Goal: Information Seeking & Learning: Learn about a topic

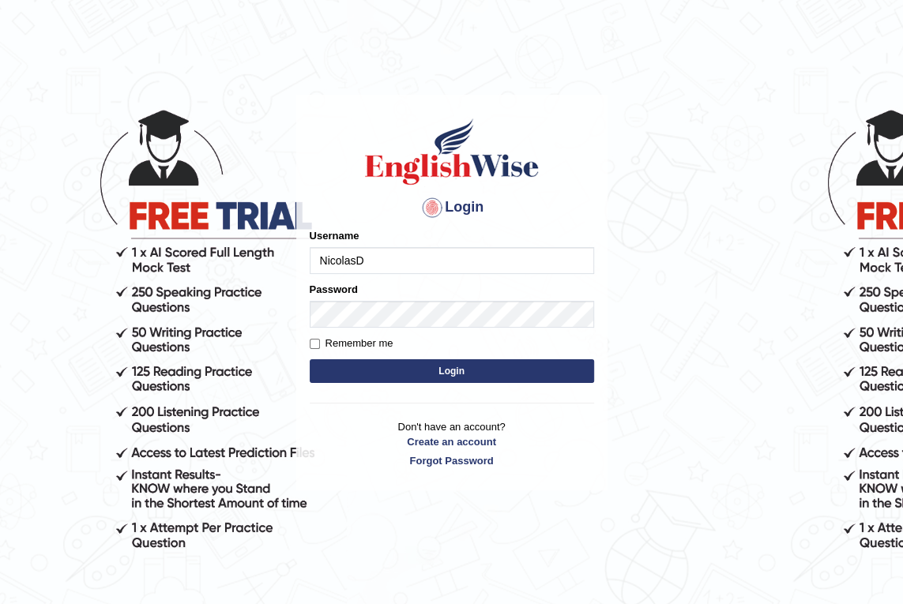
type input "NicolasD"
click at [486, 368] on button "Login" at bounding box center [452, 371] width 284 height 24
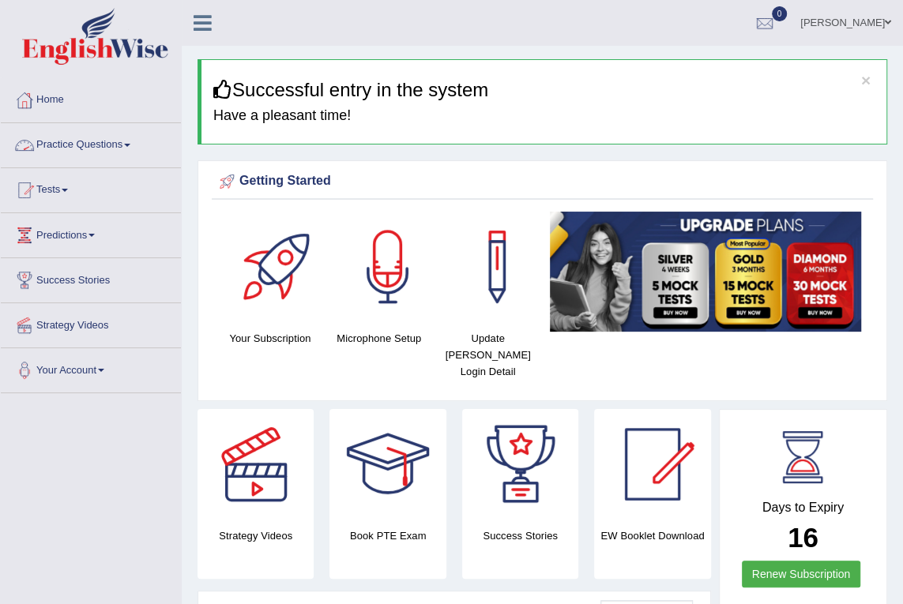
click at [114, 143] on link "Practice Questions" at bounding box center [91, 142] width 180 height 39
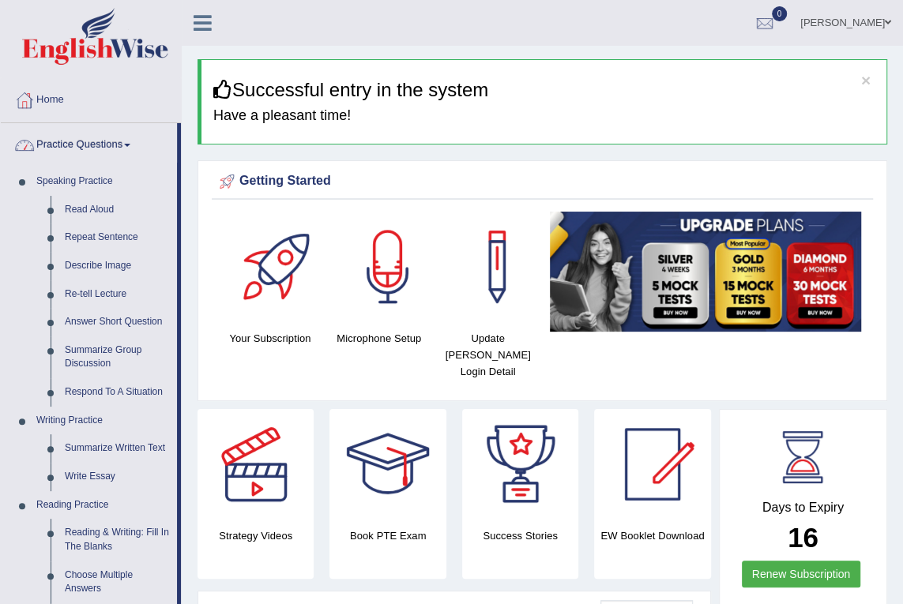
click at [99, 136] on link "Practice Questions" at bounding box center [89, 142] width 176 height 39
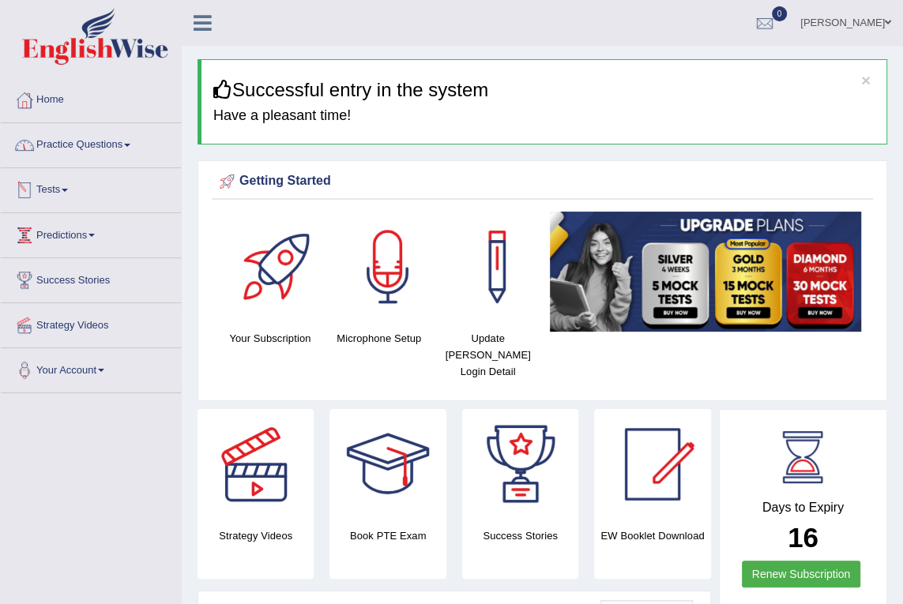
click at [86, 231] on link "Predictions" at bounding box center [91, 232] width 180 height 39
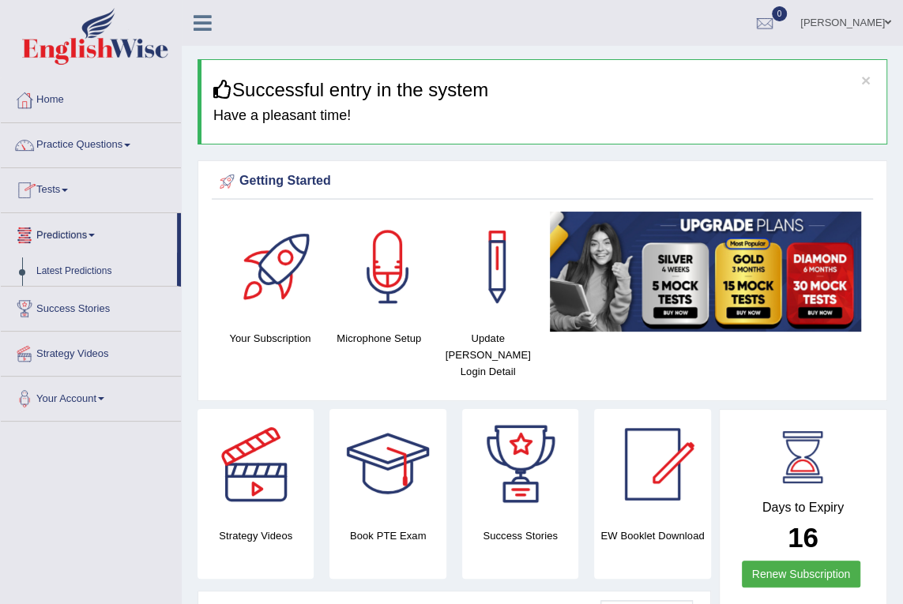
click at [71, 182] on link "Tests" at bounding box center [91, 187] width 180 height 39
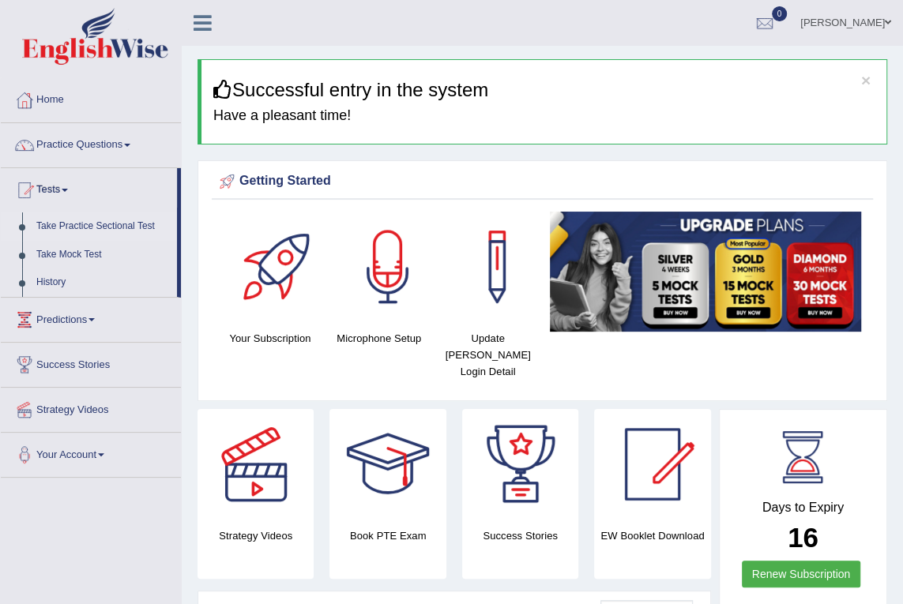
click at [93, 224] on link "Take Practice Sectional Test" at bounding box center [103, 226] width 148 height 28
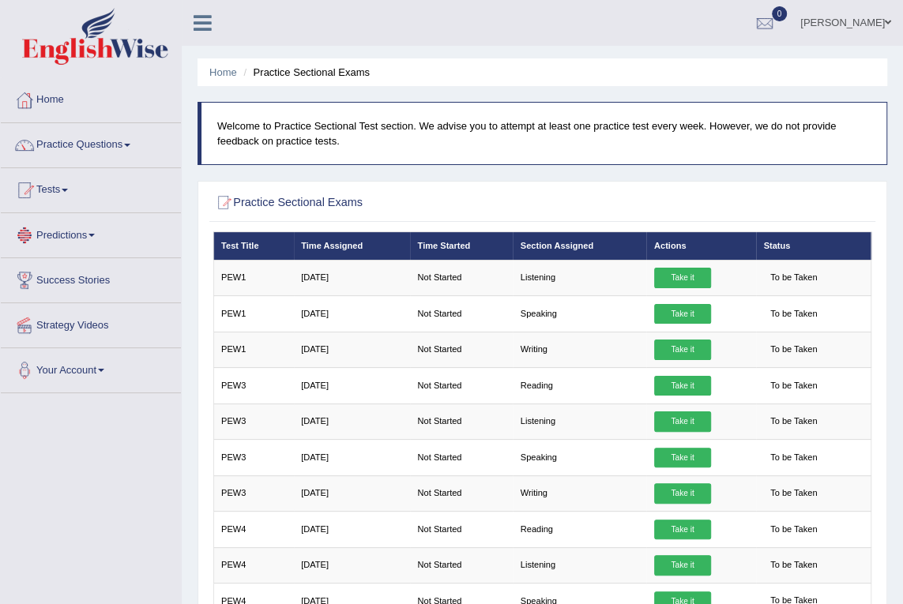
click at [64, 182] on link "Tests" at bounding box center [91, 187] width 180 height 39
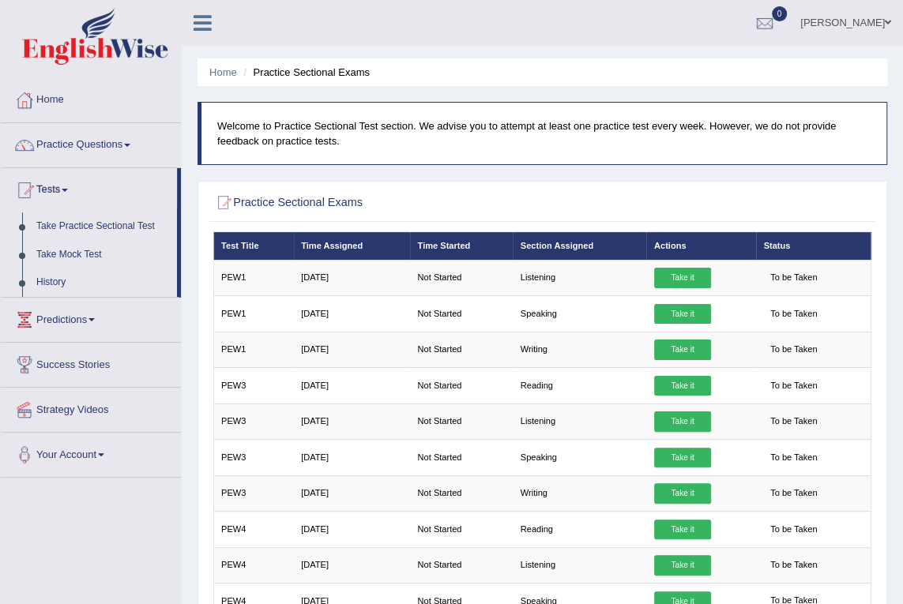
click at [73, 223] on link "Take Practice Sectional Test" at bounding box center [103, 226] width 148 height 28
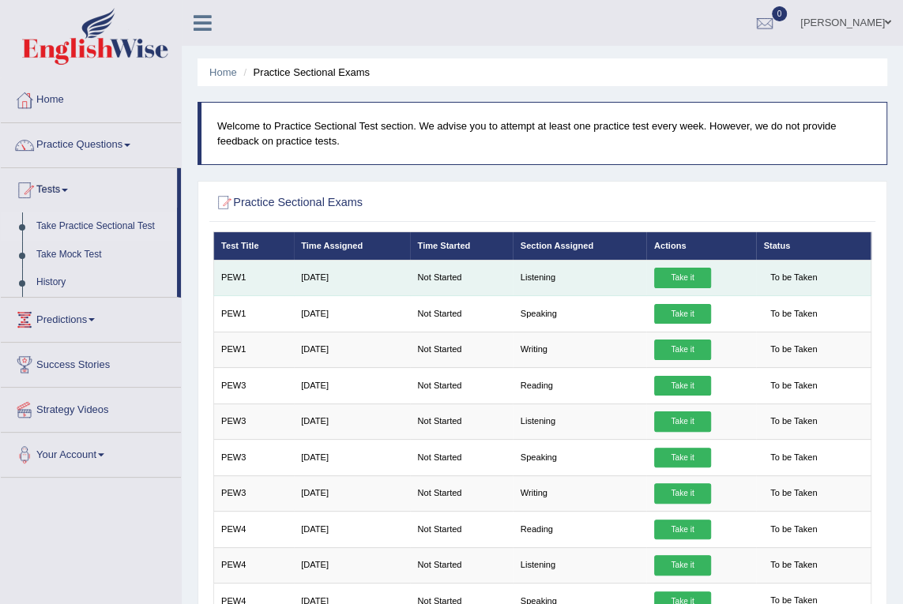
click at [674, 281] on link "Take it" at bounding box center [682, 278] width 57 height 21
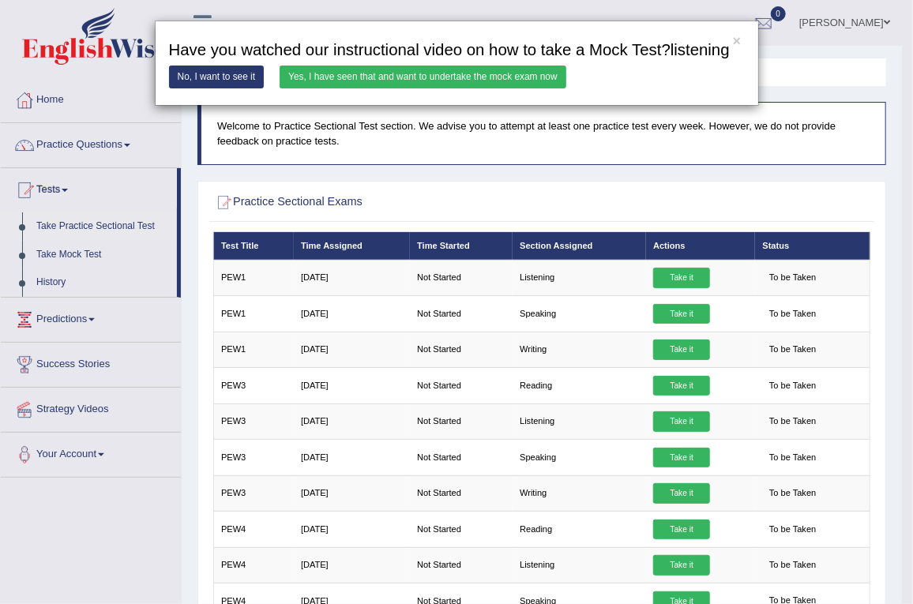
click at [473, 75] on link "Yes, I have seen that and want to undertake the mock exam now" at bounding box center [423, 77] width 287 height 23
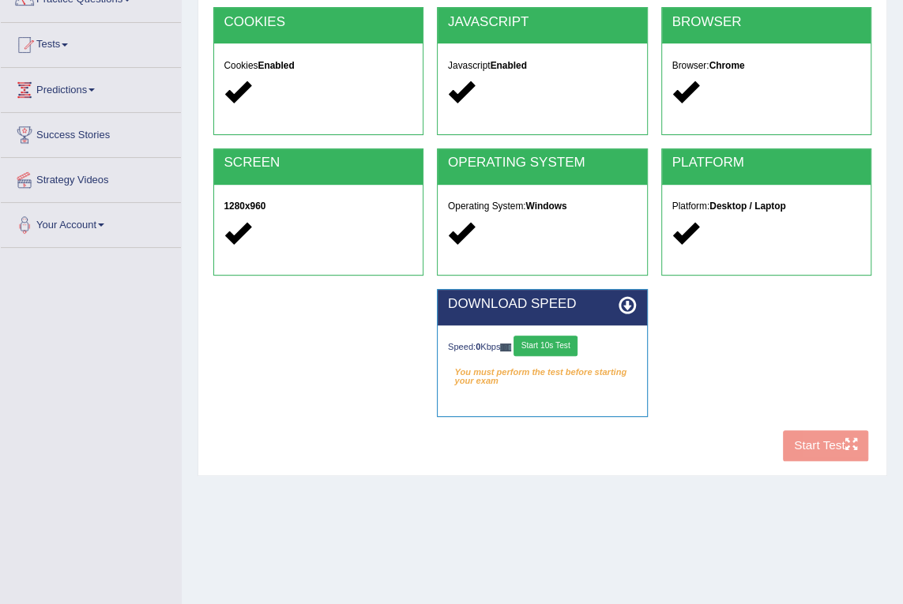
scroll to position [143, 0]
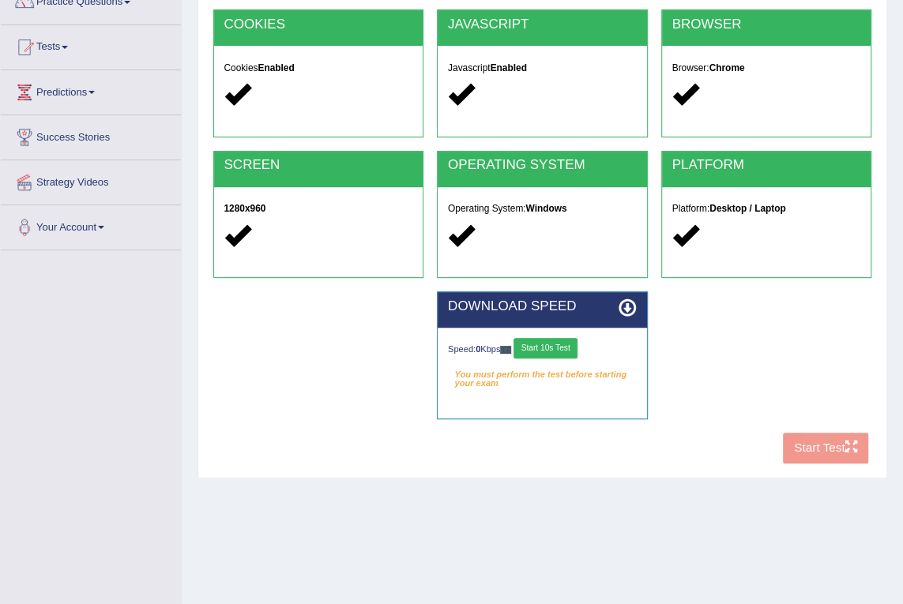
click at [556, 347] on button "Start 10s Test" at bounding box center [545, 348] width 64 height 21
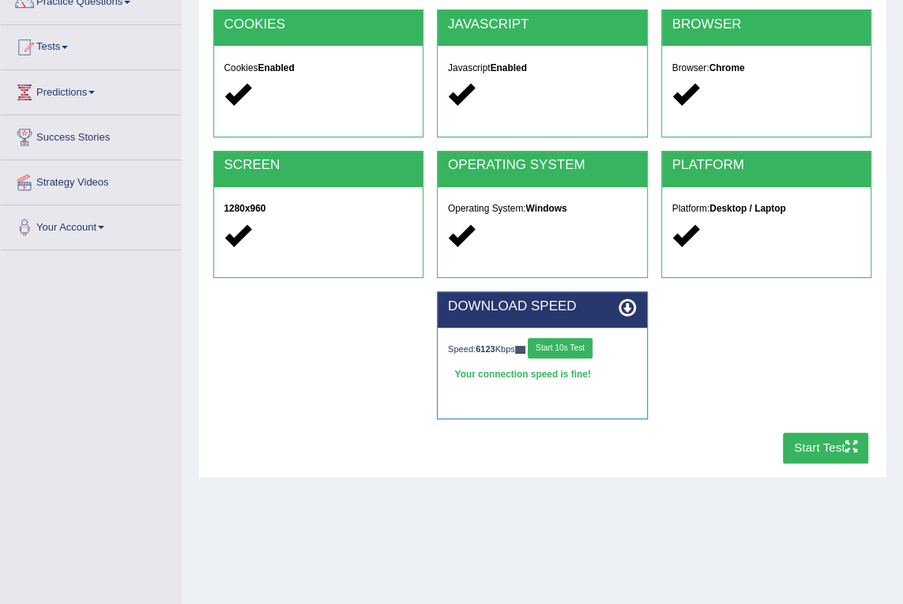
click at [815, 447] on button "Start Test" at bounding box center [826, 448] width 86 height 31
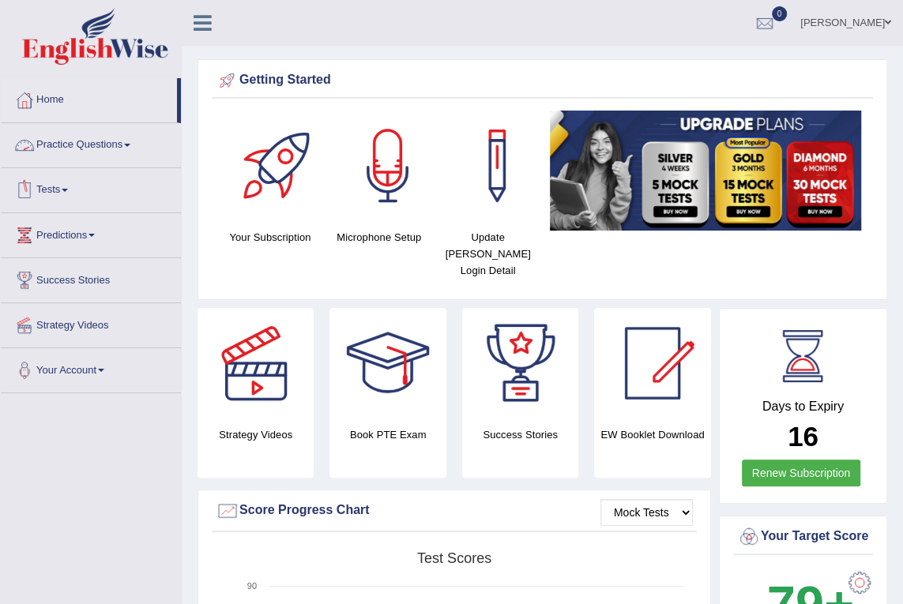
click at [66, 181] on link "Tests" at bounding box center [91, 187] width 180 height 39
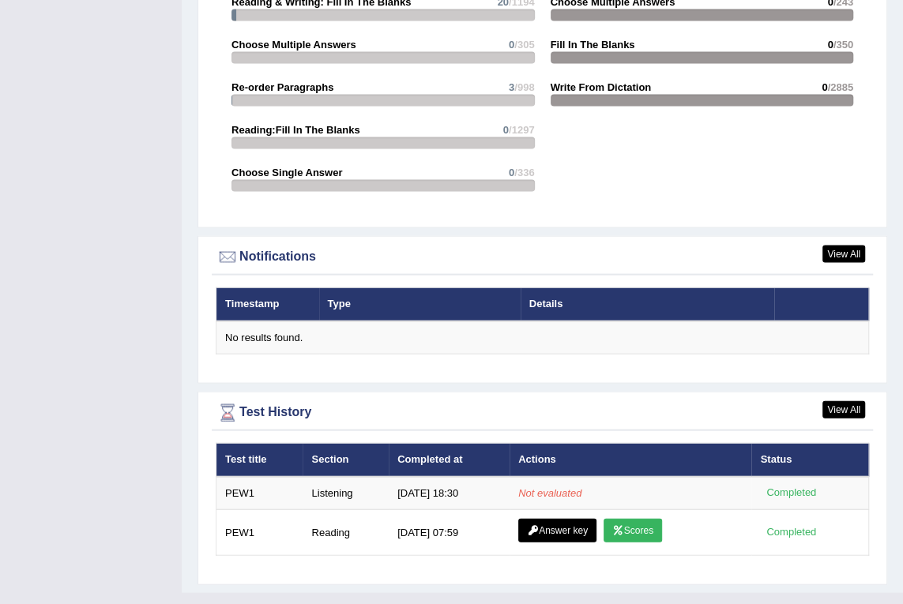
scroll to position [1731, 0]
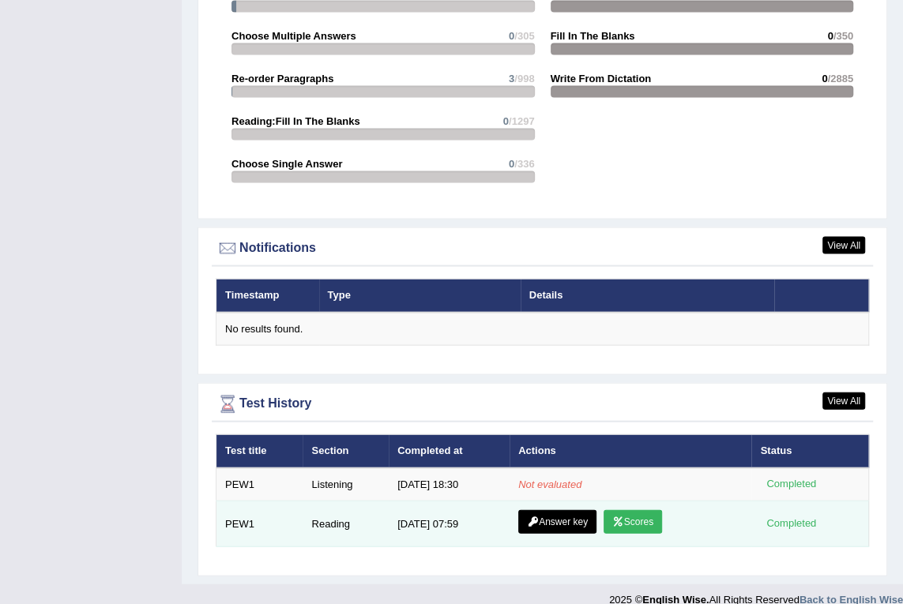
click at [638, 510] on link "Scores" at bounding box center [632, 522] width 58 height 24
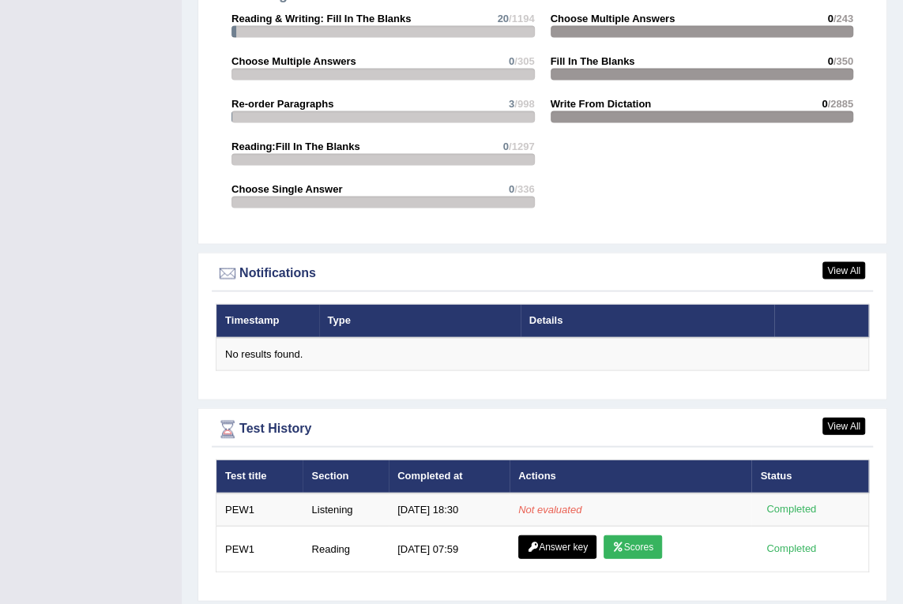
scroll to position [1731, 0]
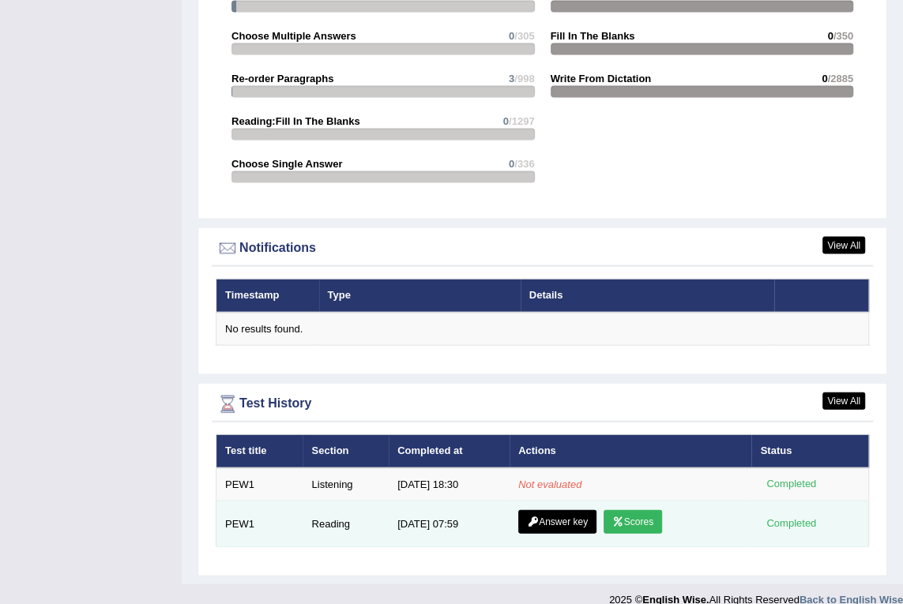
click at [334, 501] on td "Reading" at bounding box center [345, 524] width 86 height 46
click at [545, 510] on link "Answer key" at bounding box center [557, 522] width 78 height 24
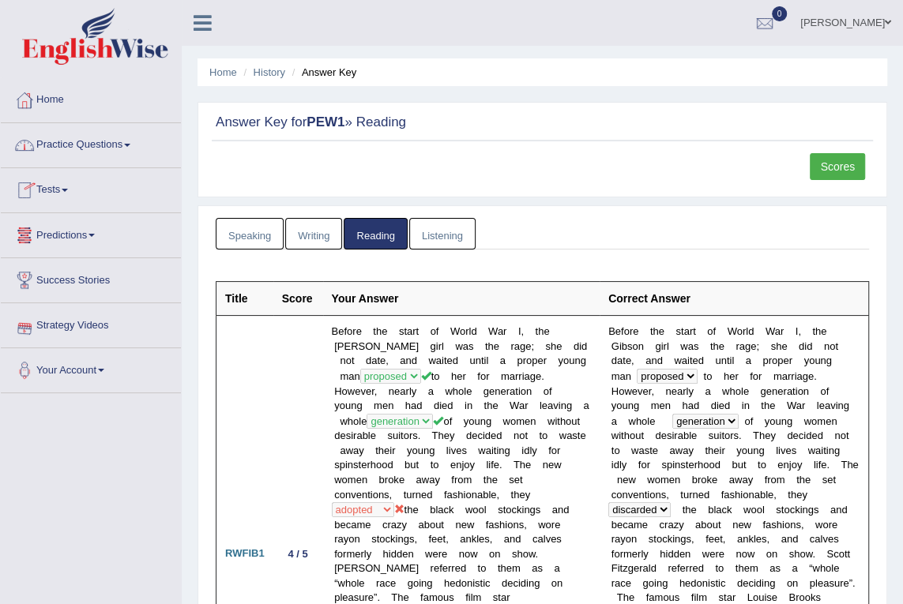
click at [75, 103] on link "Home" at bounding box center [91, 97] width 180 height 39
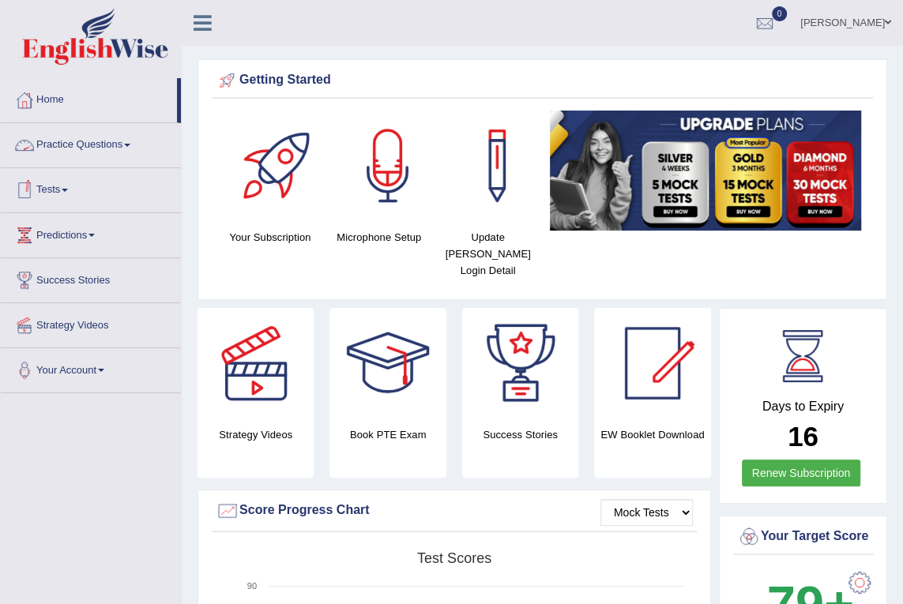
click at [65, 142] on link "Practice Questions" at bounding box center [91, 142] width 180 height 39
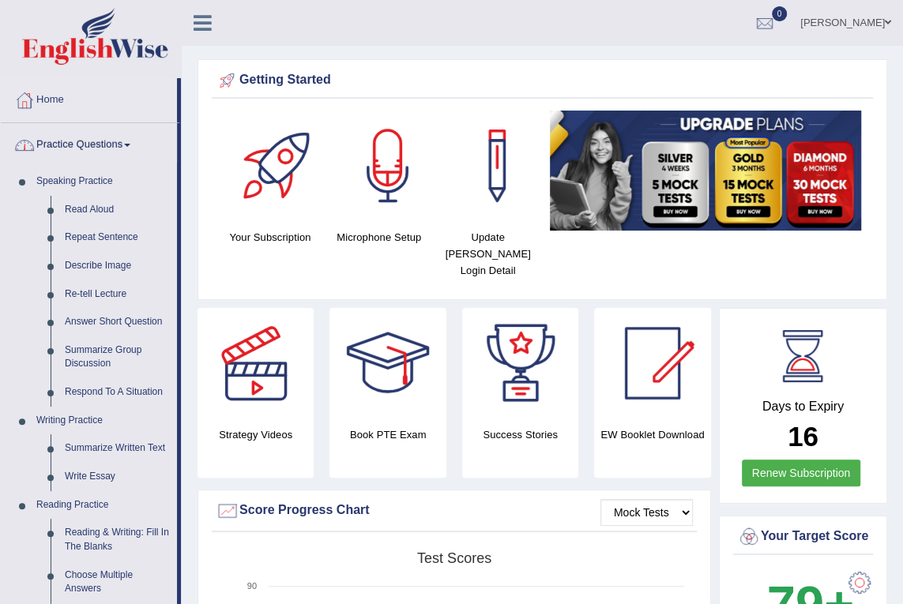
click at [98, 146] on link "Practice Questions" at bounding box center [89, 142] width 176 height 39
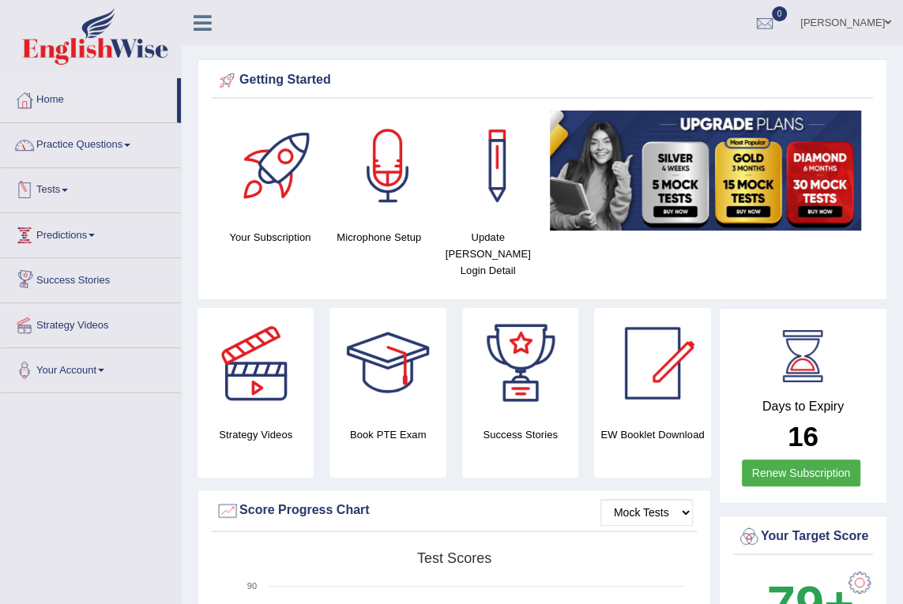
click at [62, 186] on link "Tests" at bounding box center [91, 187] width 180 height 39
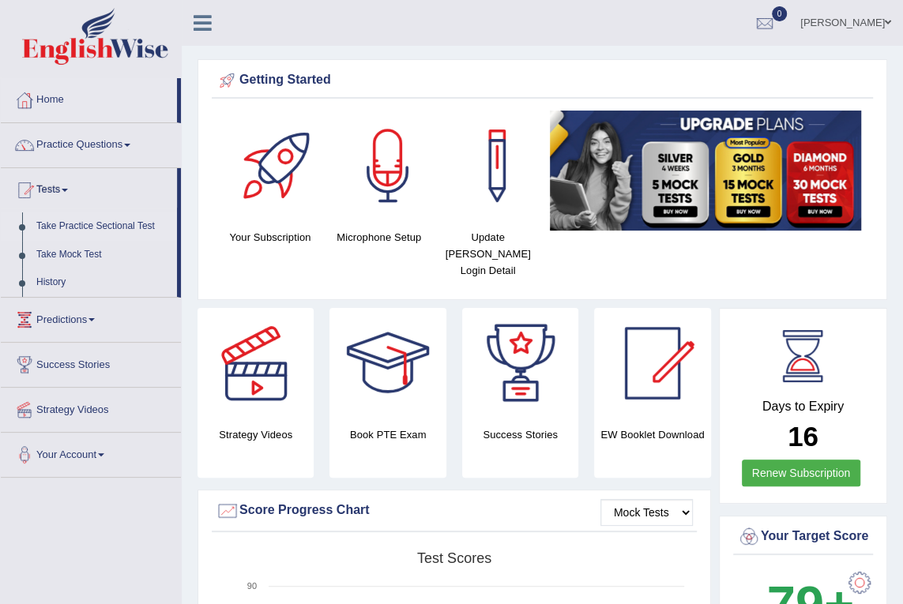
click at [115, 226] on link "Take Practice Sectional Test" at bounding box center [103, 226] width 148 height 28
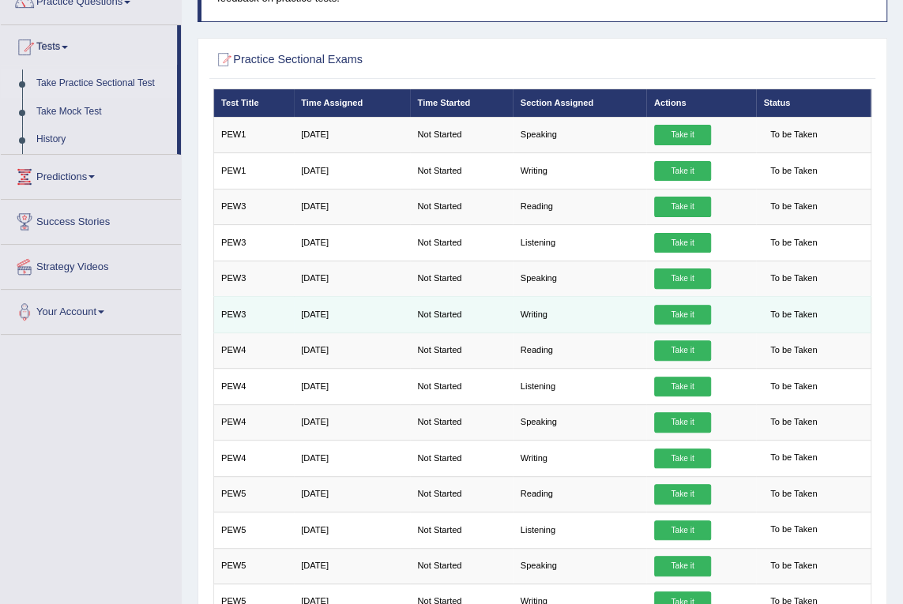
scroll to position [71, 0]
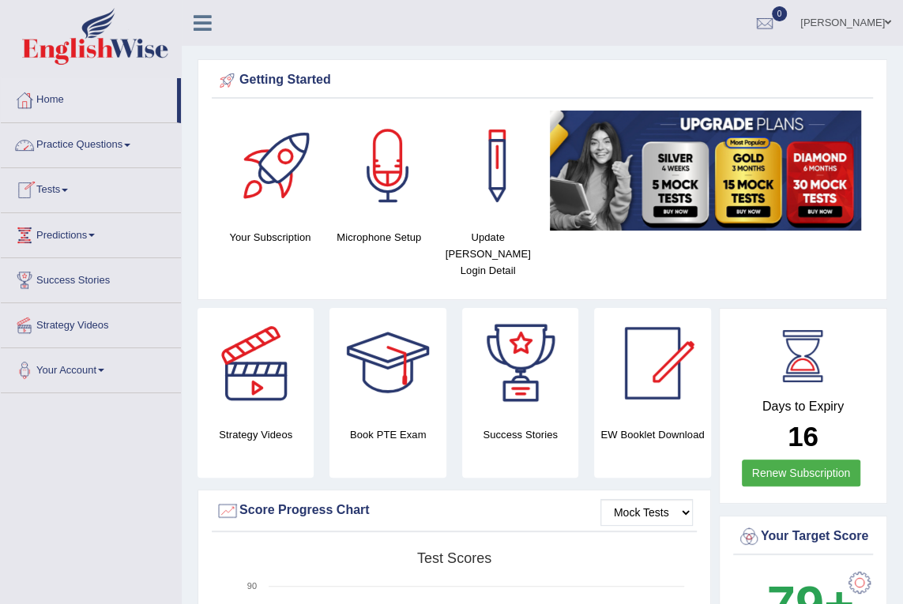
click at [86, 142] on link "Practice Questions" at bounding box center [91, 142] width 180 height 39
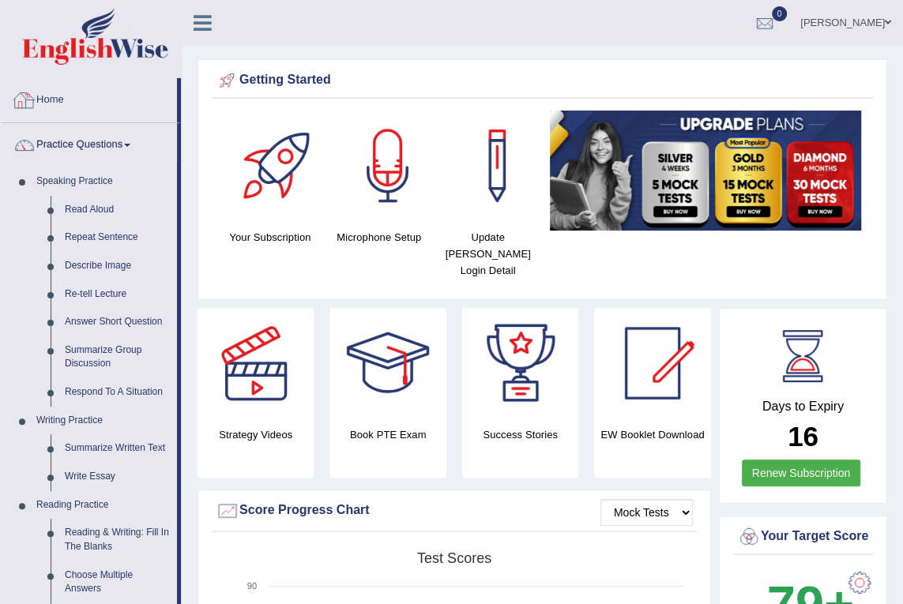
click at [80, 139] on link "Practice Questions" at bounding box center [89, 142] width 176 height 39
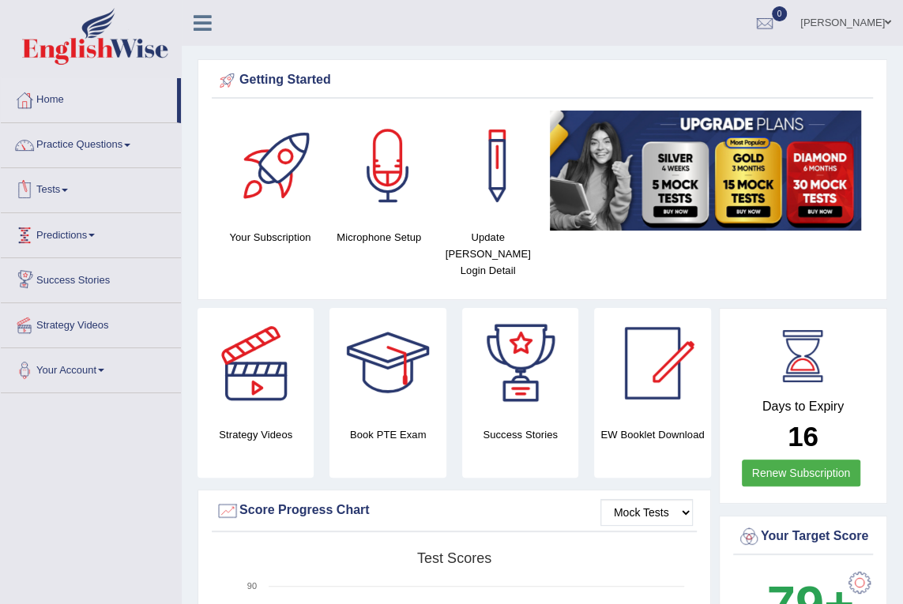
click at [65, 180] on link "Tests" at bounding box center [91, 187] width 180 height 39
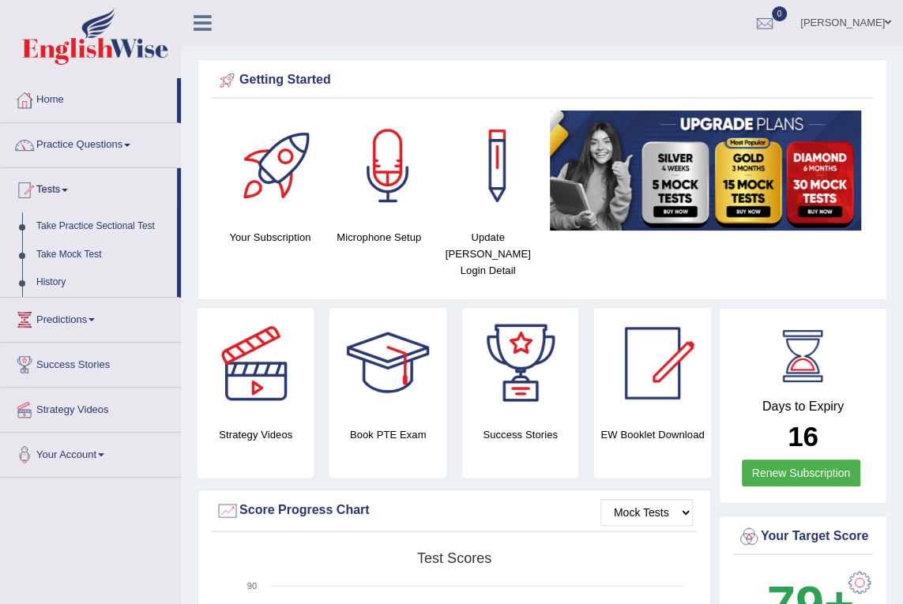
click at [87, 222] on link "Take Practice Sectional Test" at bounding box center [103, 226] width 148 height 28
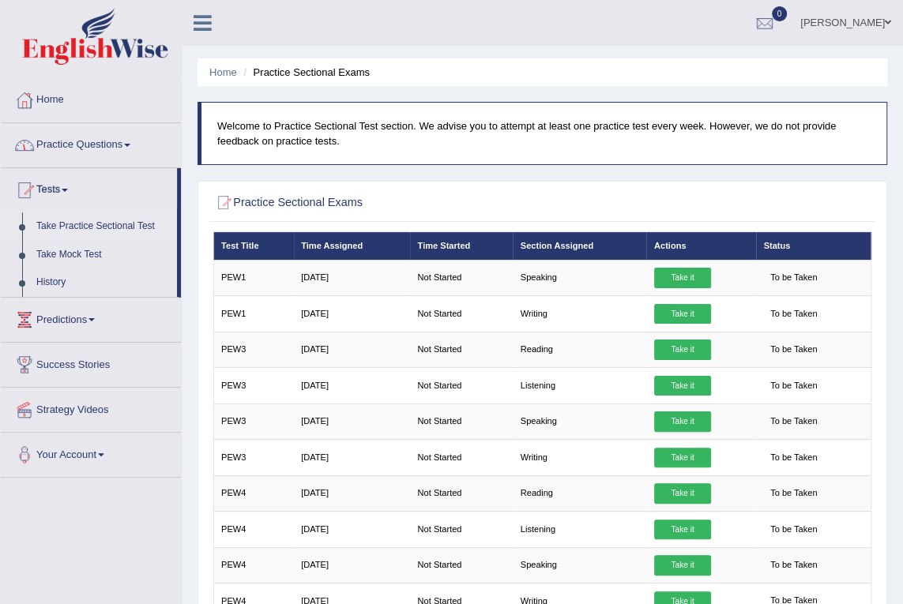
click at [58, 97] on link "Home" at bounding box center [91, 97] width 180 height 39
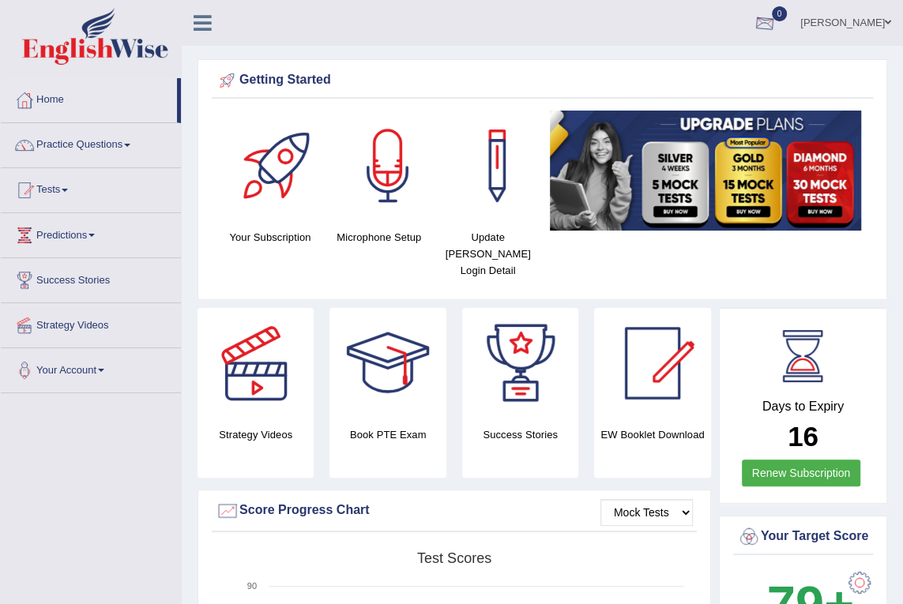
click at [773, 28] on div at bounding box center [765, 24] width 24 height 24
click at [678, 15] on ul "Nicolas Delgado Toggle navigation Username: NicolasD Access Type: Online Subscr…" at bounding box center [650, 22] width 505 height 45
click at [83, 139] on link "Practice Questions" at bounding box center [91, 142] width 180 height 39
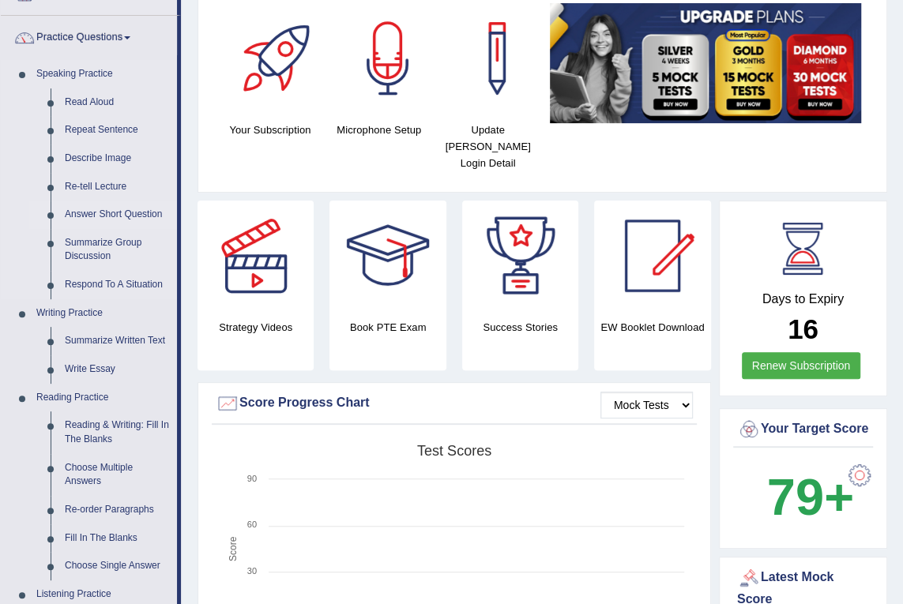
scroll to position [71, 0]
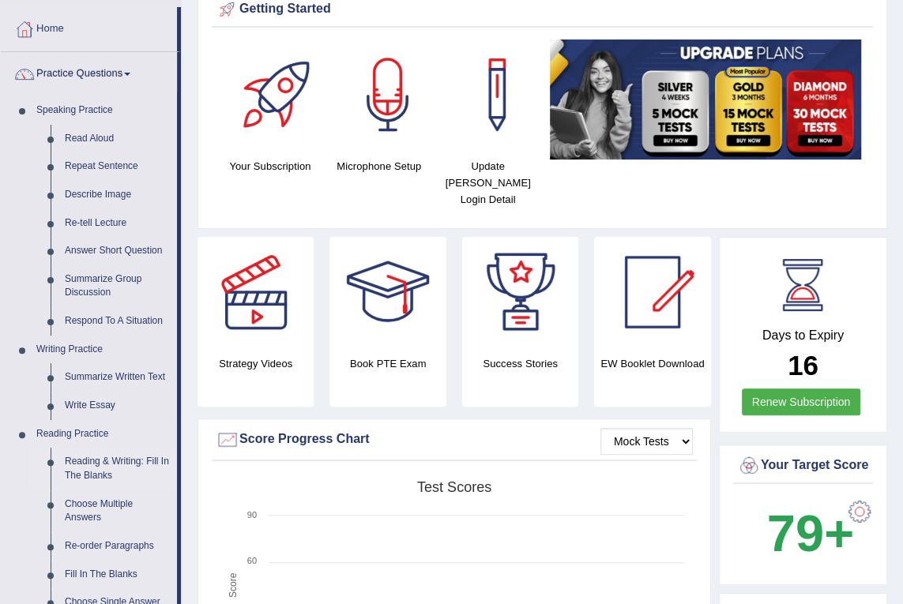
click at [107, 460] on link "Reading & Writing: Fill In The Blanks" at bounding box center [117, 469] width 119 height 42
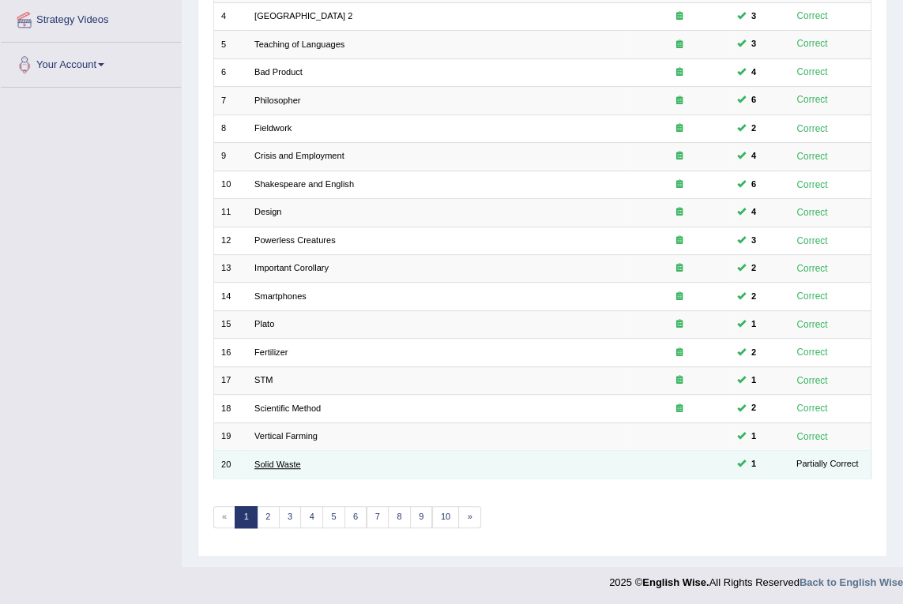
click at [281, 460] on link "Solid Waste" at bounding box center [277, 464] width 47 height 9
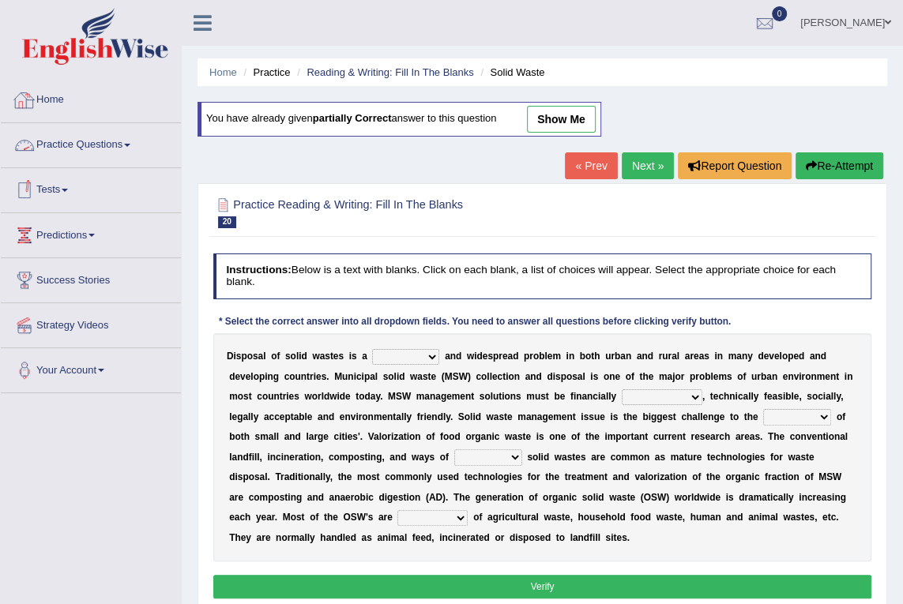
click at [77, 99] on link "Home" at bounding box center [91, 97] width 180 height 39
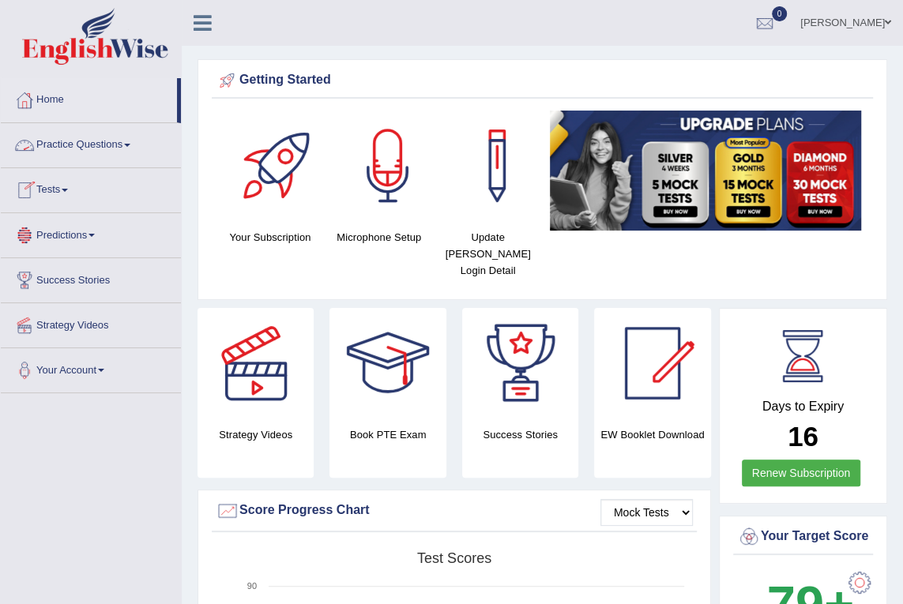
click at [85, 154] on link "Practice Questions" at bounding box center [91, 142] width 180 height 39
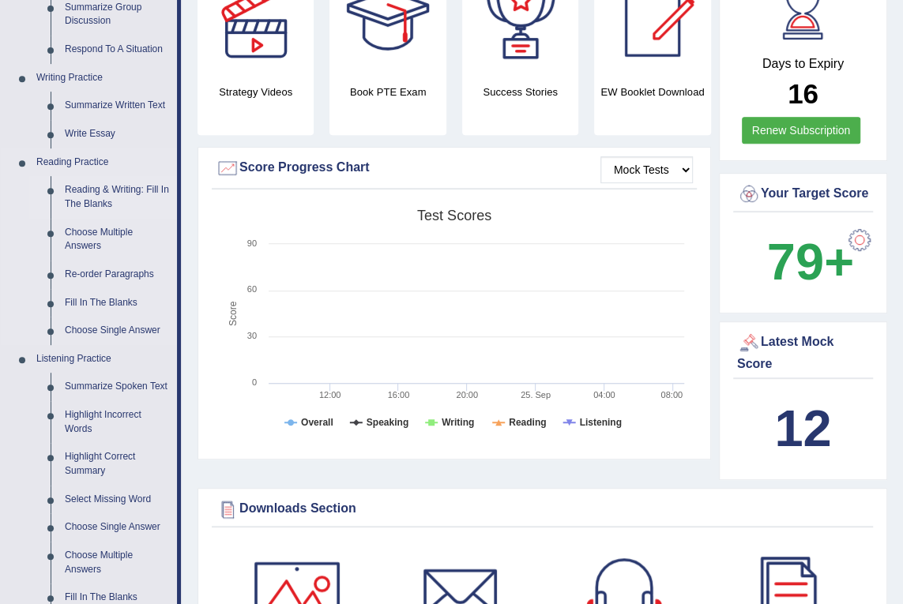
scroll to position [358, 0]
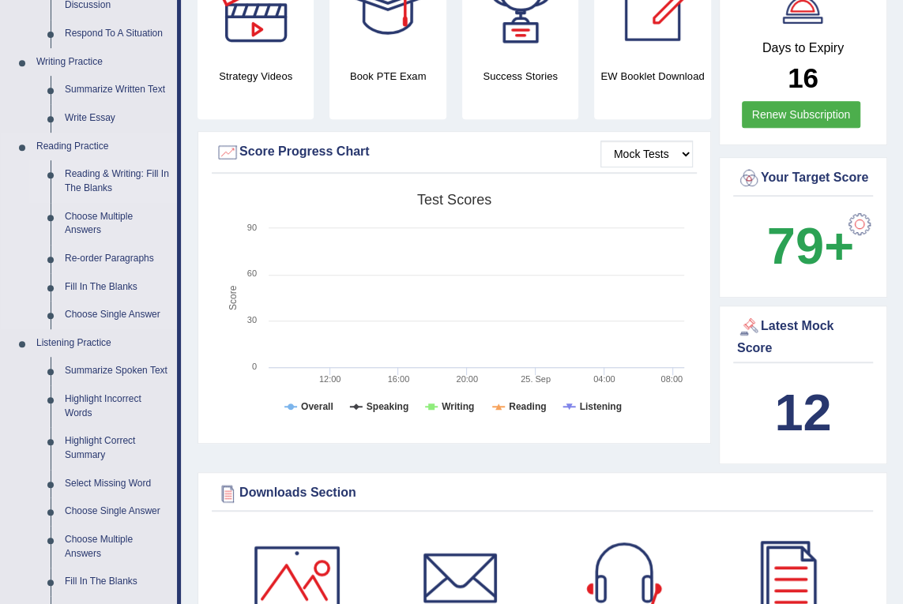
click at [102, 179] on link "Reading & Writing: Fill In The Blanks" at bounding box center [117, 181] width 119 height 42
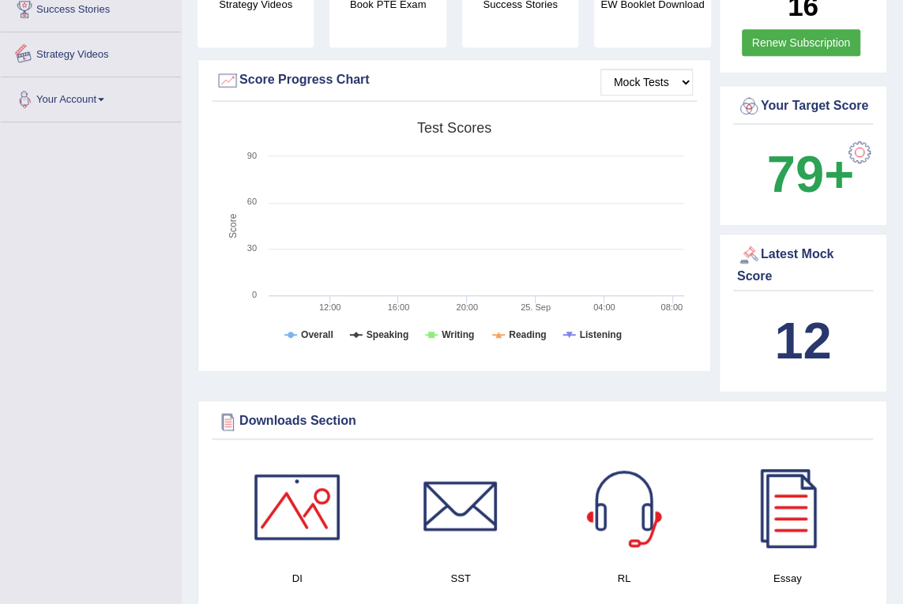
scroll to position [555, 0]
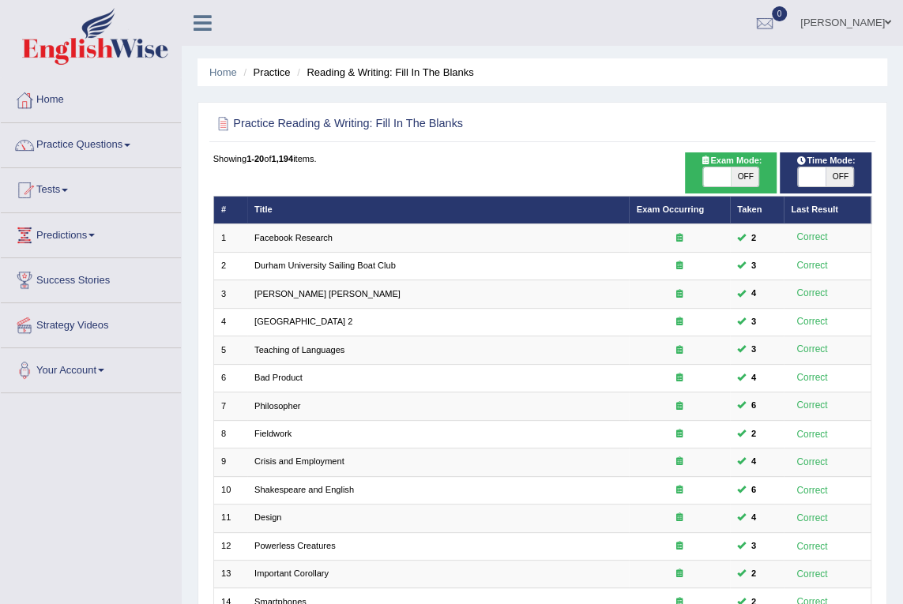
click at [836, 174] on span "OFF" at bounding box center [839, 176] width 28 height 19
checkbox input "true"
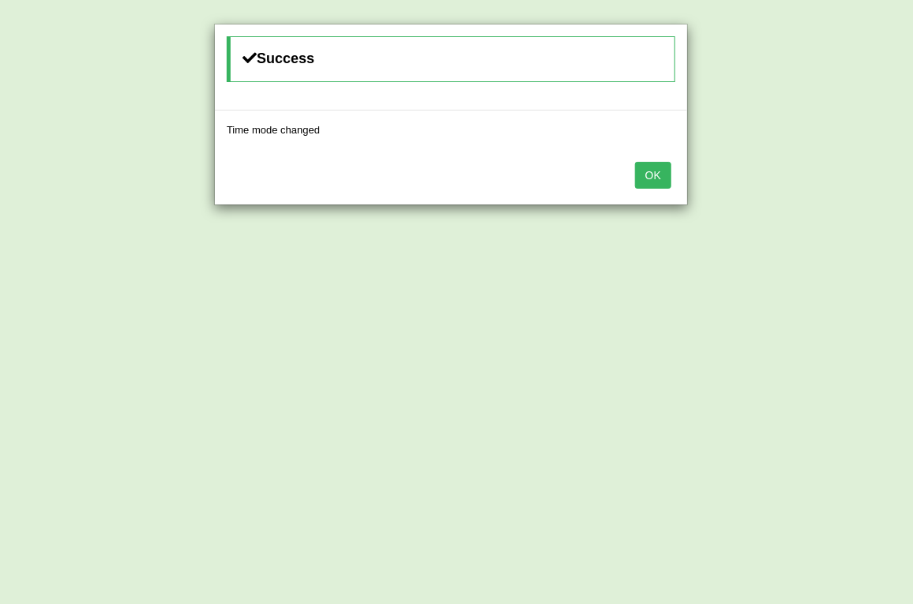
click at [665, 176] on button "OK" at bounding box center [653, 175] width 36 height 27
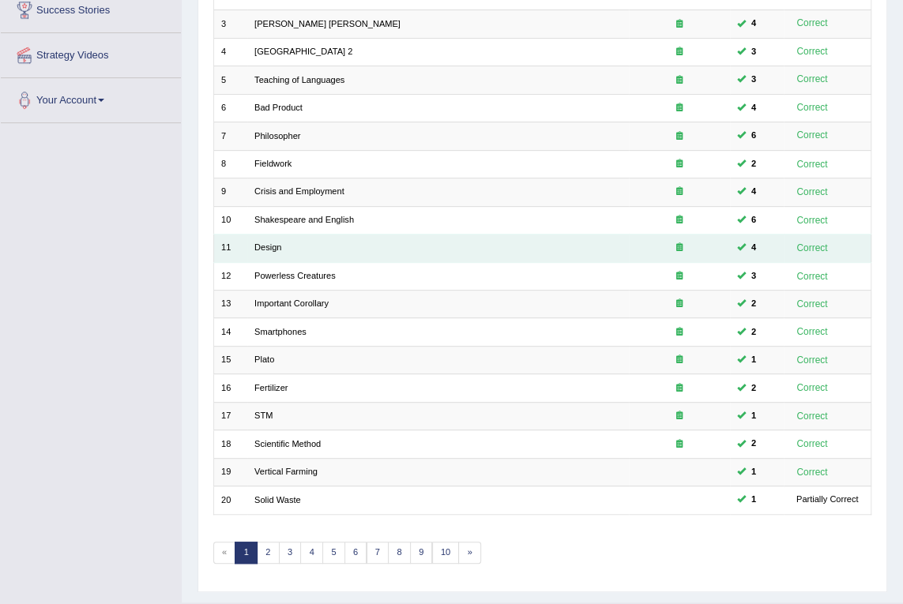
scroll to position [306, 0]
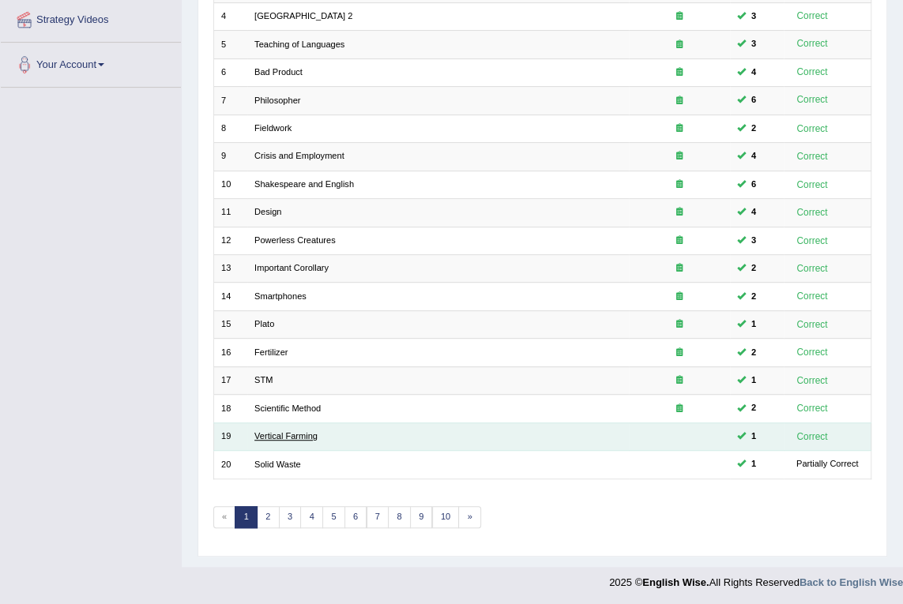
click at [284, 434] on link "Vertical Farming" at bounding box center [285, 435] width 63 height 9
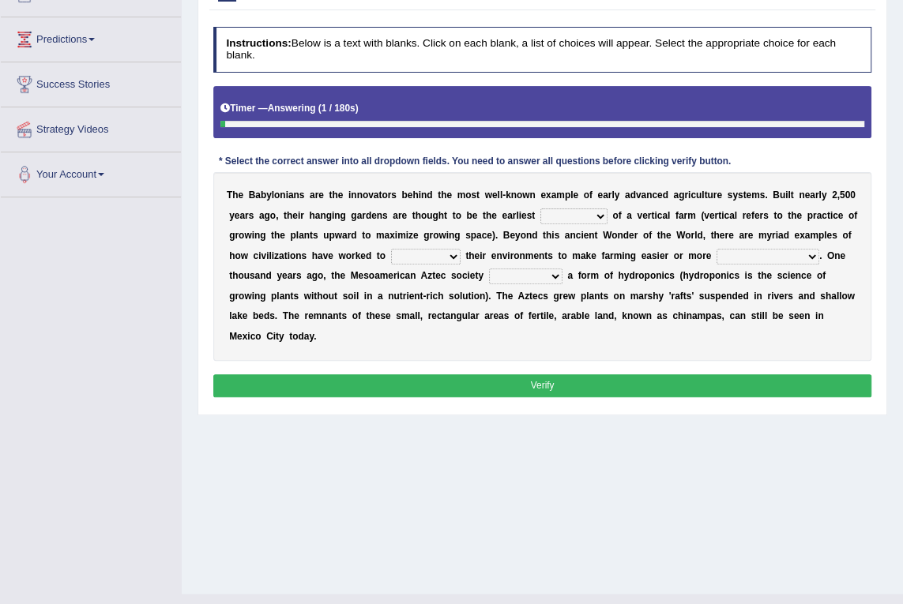
scroll to position [215, 0]
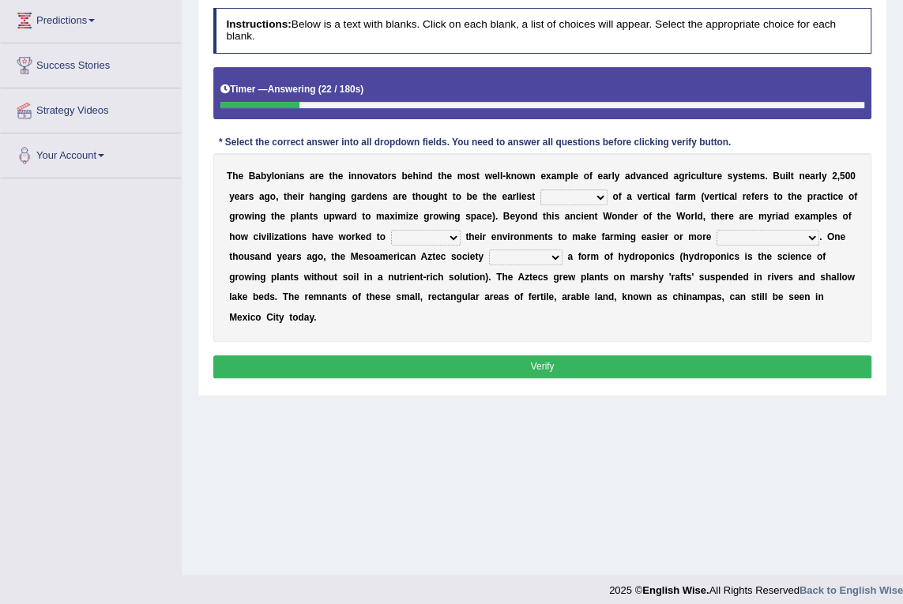
click at [550, 197] on select "prototype failure discredit protocol" at bounding box center [573, 198] width 67 height 16
select select "prototype"
click at [540, 190] on select "prototype failure discredit protocol" at bounding box center [573, 198] width 67 height 16
click at [391, 235] on select "manipulate escape respect disarrange" at bounding box center [425, 238] width 69 height 16
select select "manipulate"
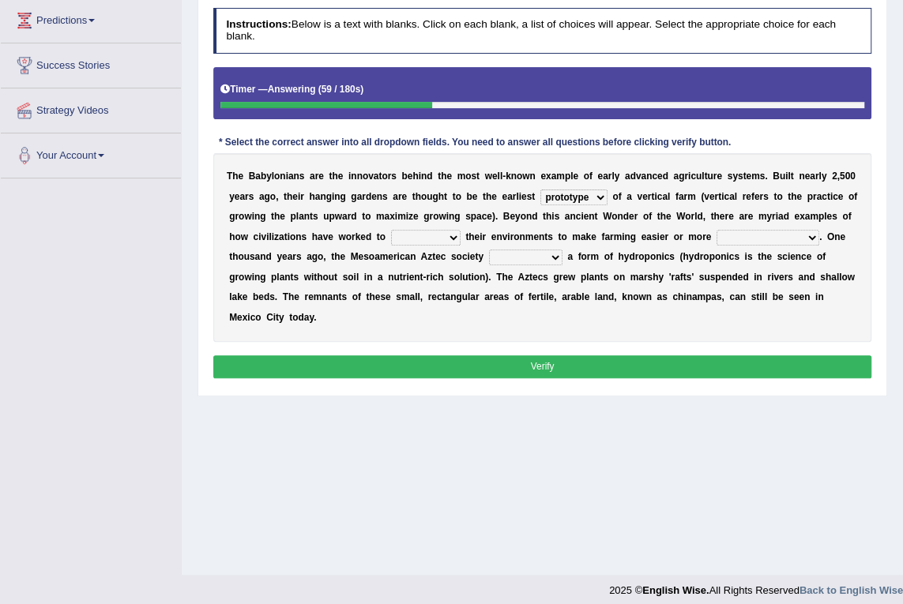
click at [391, 230] on select "manipulate escape respect disarrange" at bounding box center [425, 238] width 69 height 16
click at [716, 234] on select "productive constructive connective counterproductive" at bounding box center [767, 238] width 103 height 16
select select "productive"
click at [716, 230] on select "productive constructive connective counterproductive" at bounding box center [767, 238] width 103 height 16
click at [489, 255] on select "domineered volunteered pioneered engineered" at bounding box center [525, 258] width 73 height 16
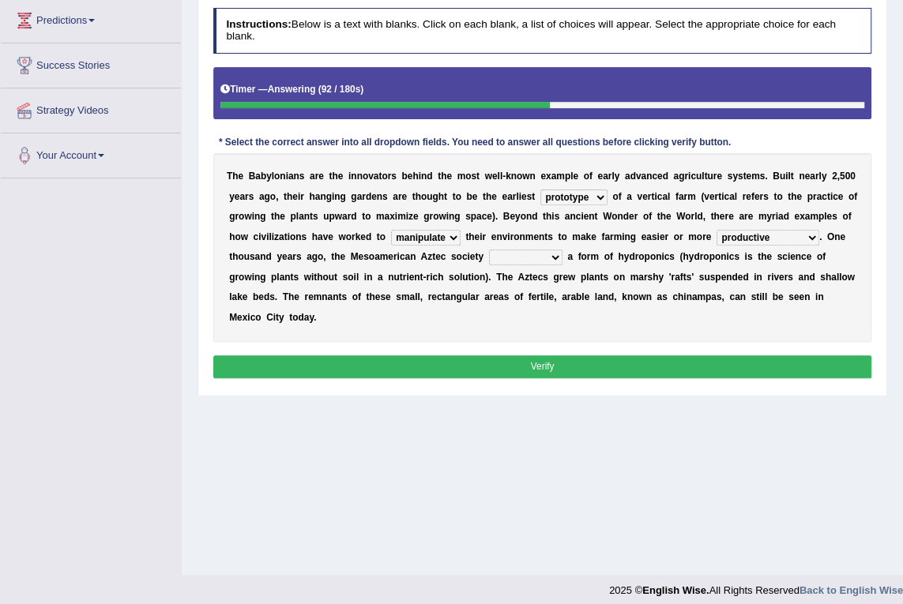
select select "pioneered"
click at [489, 250] on select "domineered volunteered pioneered engineered" at bounding box center [525, 258] width 73 height 16
click at [512, 355] on button "Verify" at bounding box center [542, 366] width 659 height 23
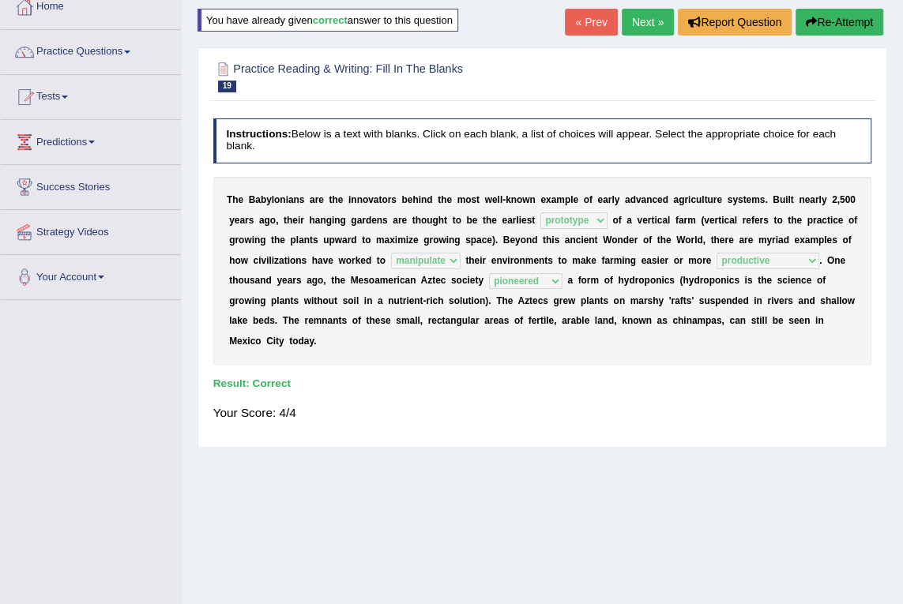
scroll to position [81, 0]
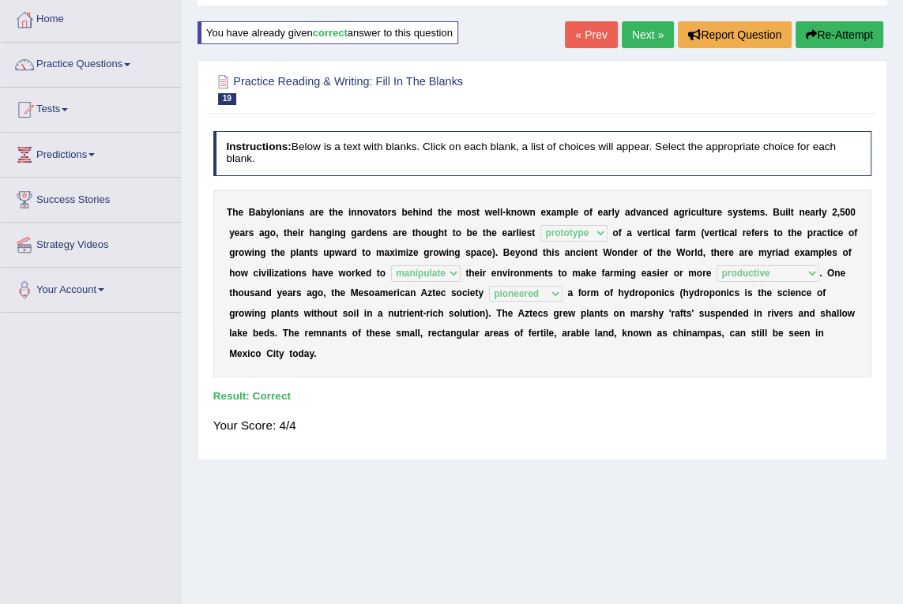
click at [651, 39] on link "Next »" at bounding box center [647, 34] width 52 height 27
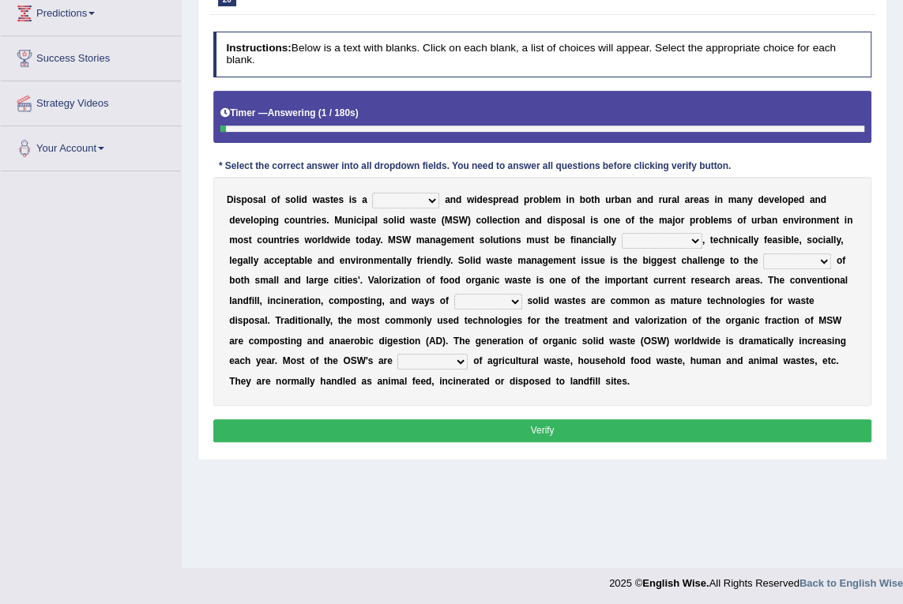
scroll to position [224, 0]
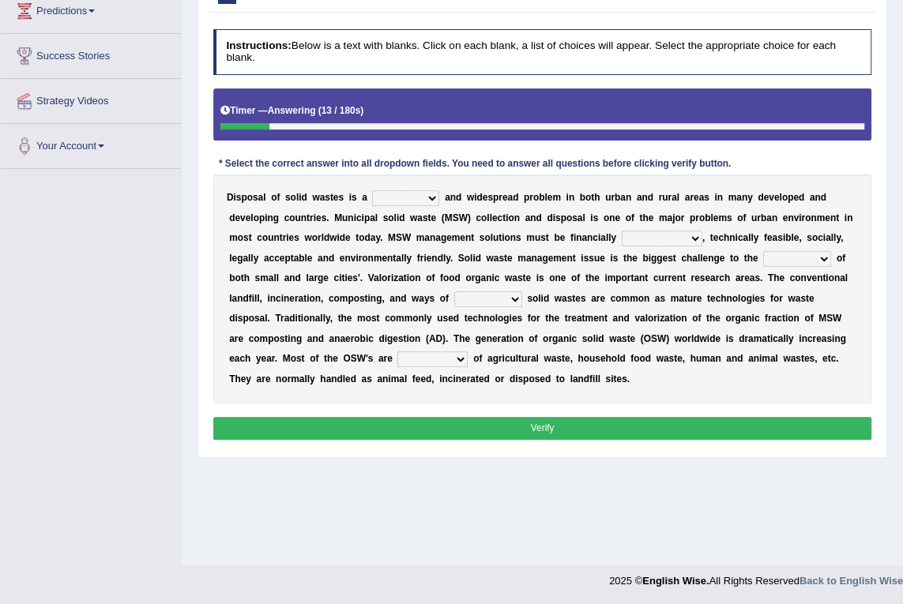
click at [412, 194] on select "slanting stinging stalling shafting" at bounding box center [405, 198] width 67 height 16
select select "stalling"
click at [372, 190] on select "slanting stinging stalling shafting" at bounding box center [405, 198] width 67 height 16
click at [621, 236] on select "unattainable sustainable objectionable treasonable" at bounding box center [661, 239] width 81 height 16
select select "sustainable"
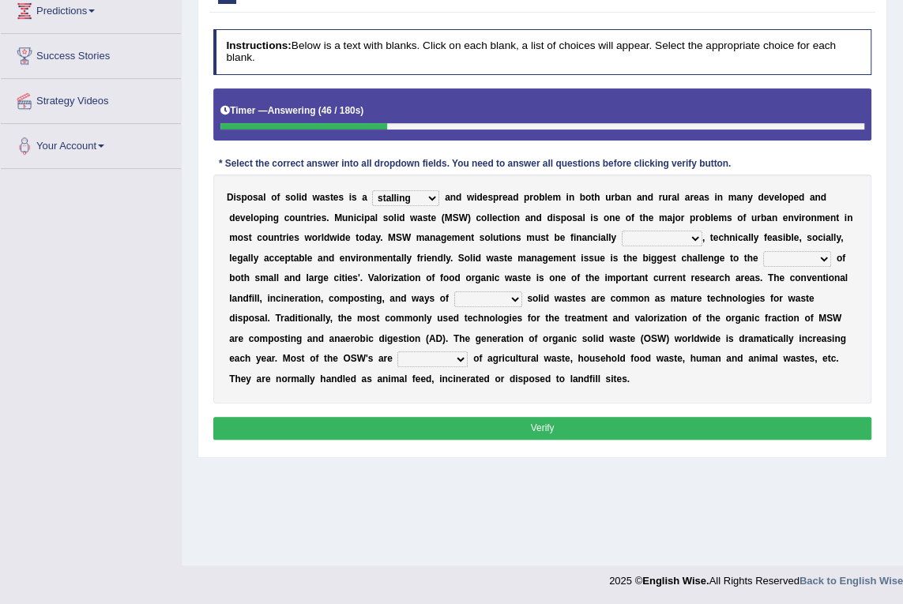
click at [621, 231] on select "unattainable sustainable objectionable treasonable" at bounding box center [661, 239] width 81 height 16
click at [763, 256] on select "plants culture authorities history" at bounding box center [797, 259] width 68 height 16
select select "authorities"
click at [763, 251] on select "plants culture authorities history" at bounding box center [797, 259] width 68 height 16
click at [454, 300] on select "reserving preserving deserving handling" at bounding box center [488, 299] width 68 height 16
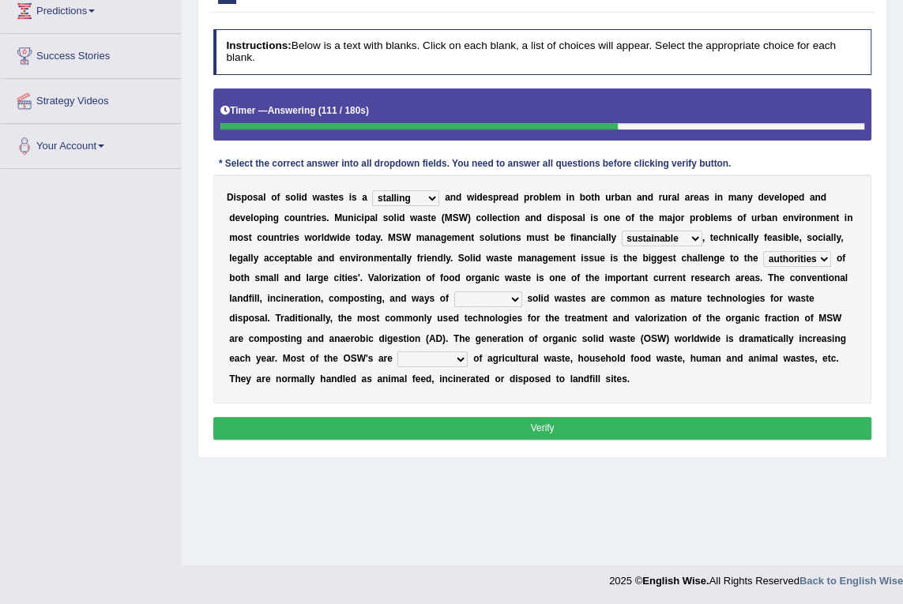
select select "handling"
click at [454, 291] on select "reserving preserving deserving handling" at bounding box center [488, 299] width 68 height 16
click at [467, 351] on select "composed disposed composing disposing" at bounding box center [432, 359] width 70 height 16
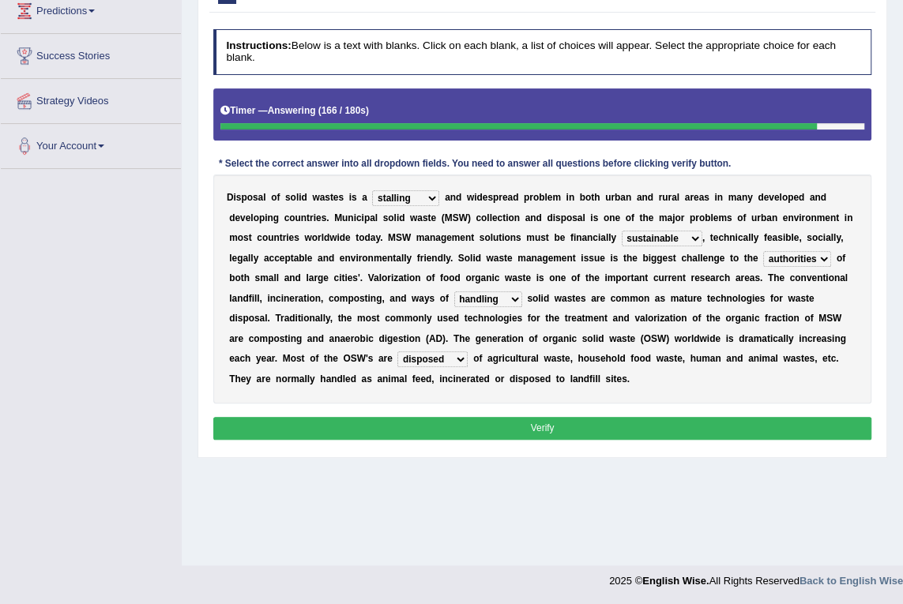
select select "composed"
click at [467, 351] on select "composed disposed composing disposing" at bounding box center [432, 359] width 70 height 16
click at [542, 431] on button "Verify" at bounding box center [542, 428] width 659 height 23
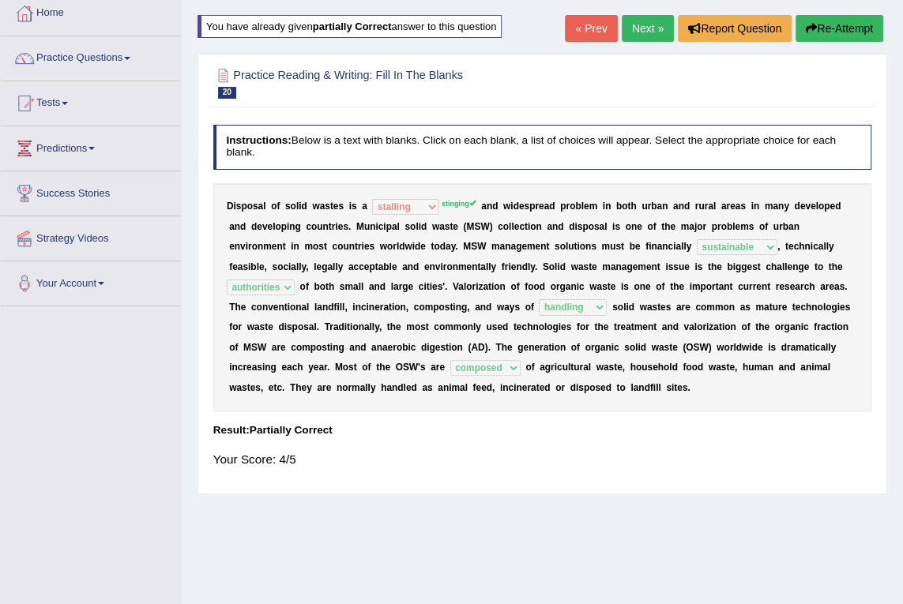
scroll to position [81, 0]
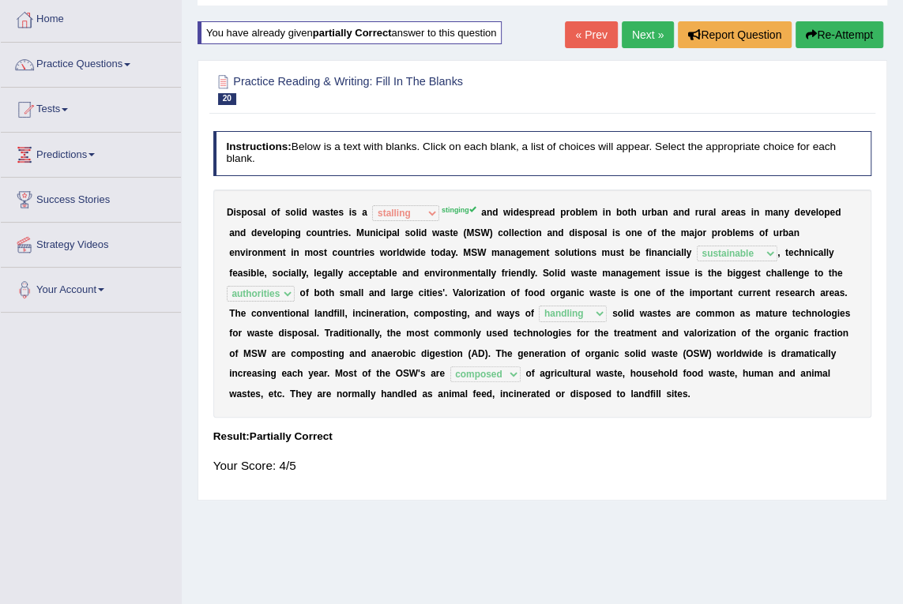
click at [640, 38] on link "Next »" at bounding box center [647, 34] width 52 height 27
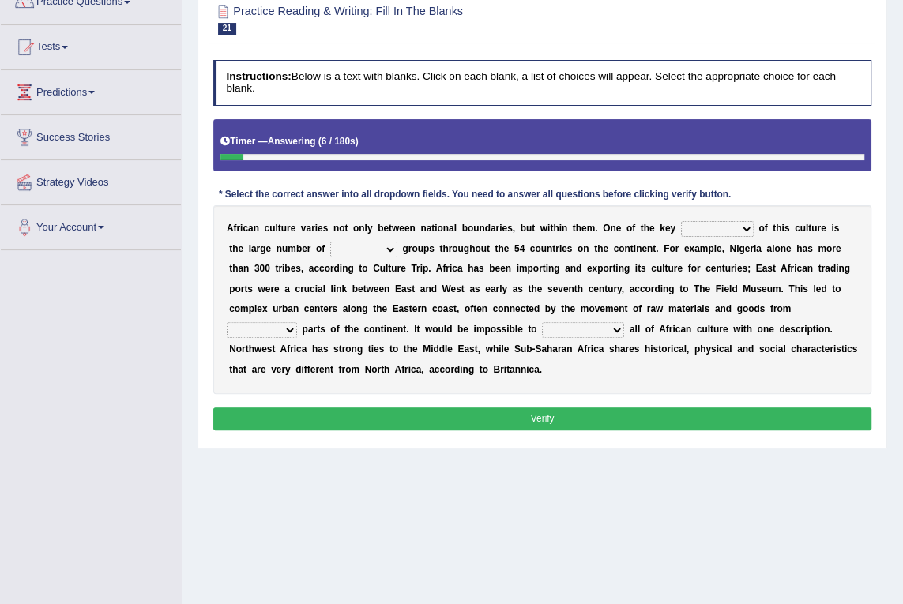
scroll to position [215, 0]
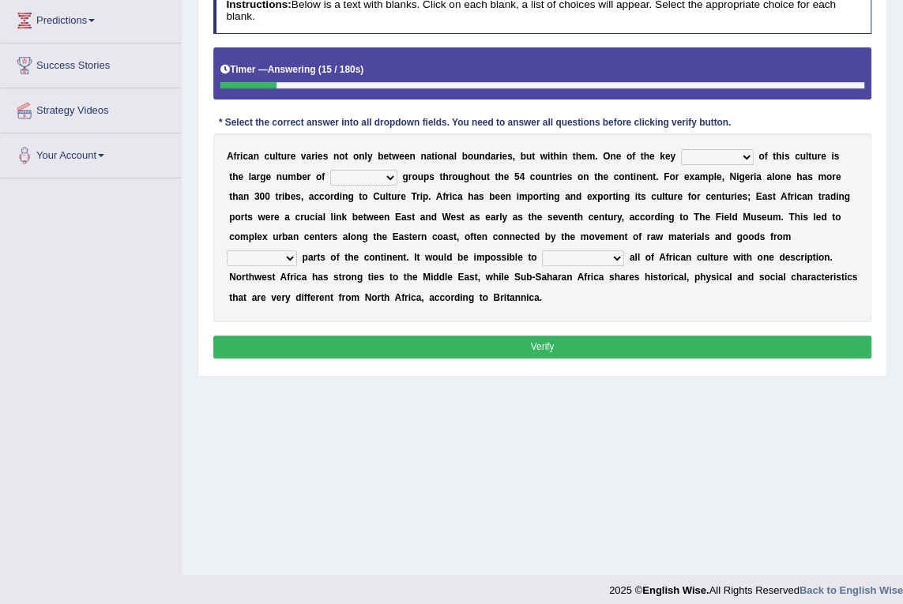
click at [681, 158] on select "conjectures features issues doubts" at bounding box center [717, 157] width 73 height 16
select select "features"
click at [681, 149] on select "conjectures features issues doubts" at bounding box center [717, 157] width 73 height 16
click at [682, 158] on select "conjectures features issues doubts" at bounding box center [717, 157] width 73 height 16
click at [681, 149] on select "conjectures features issues doubts" at bounding box center [717, 157] width 73 height 16
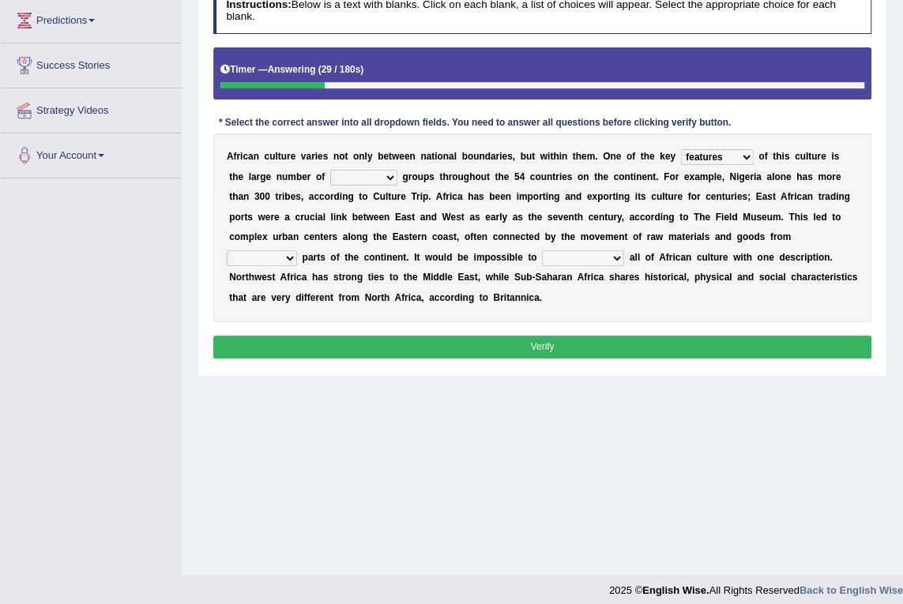
click at [330, 176] on select "ethic ethnic eugenic epic" at bounding box center [363, 178] width 67 height 16
click at [330, 180] on select "ethic ethnic eugenic epic" at bounding box center [363, 178] width 67 height 16
select select "ethnic"
click at [330, 170] on select "ethic ethnic eugenic epic" at bounding box center [363, 178] width 67 height 16
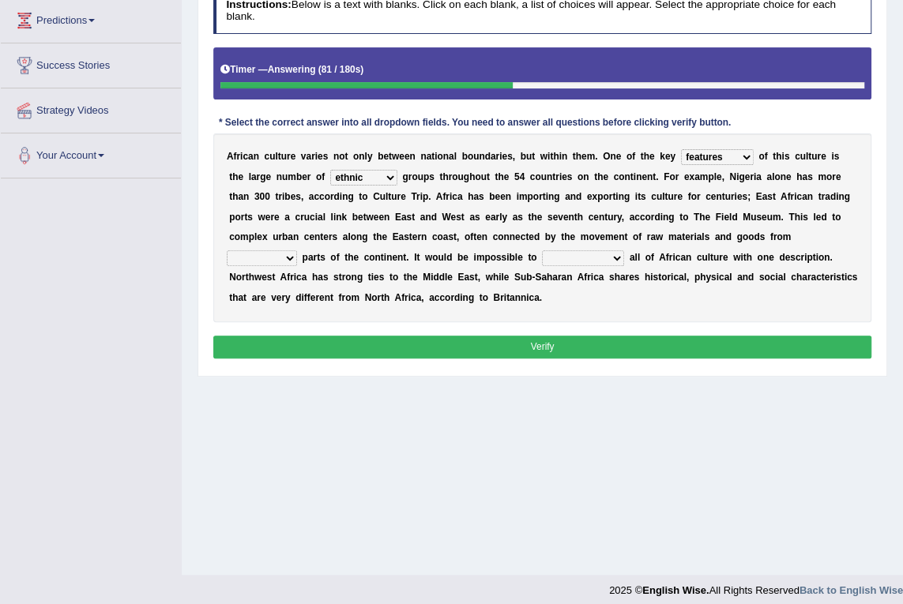
click at [297, 250] on select "forelocked interlocked unlocked landlocked" at bounding box center [262, 258] width 70 height 16
select select "landlocked"
click at [297, 250] on select "forelocked interlocked unlocked landlocked" at bounding box center [262, 258] width 70 height 16
click at [542, 257] on select "characterize conceptualize symbolize synthesize" at bounding box center [583, 258] width 82 height 16
select select "characterize"
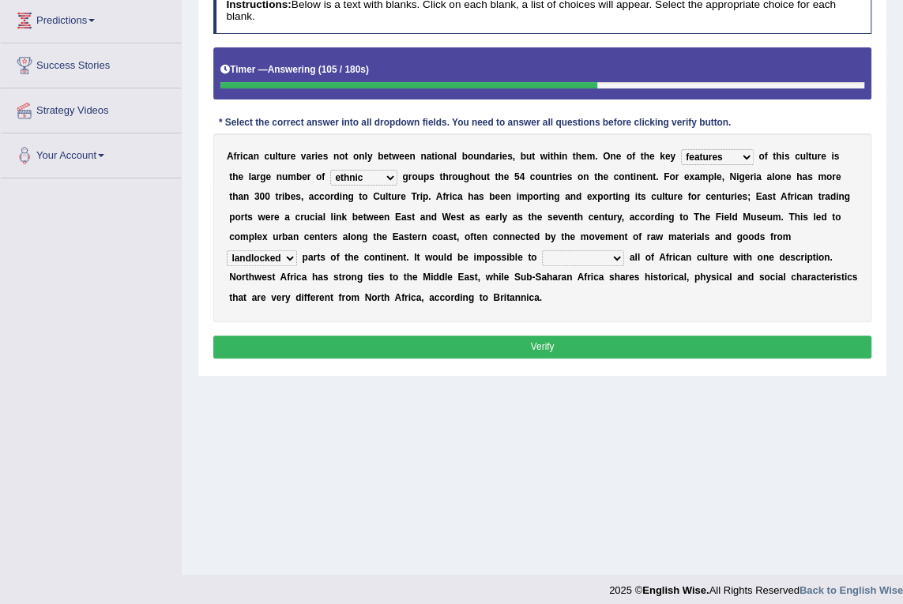
click at [542, 250] on select "characterize conceptualize symbolize synthesize" at bounding box center [583, 258] width 82 height 16
click at [542, 253] on select "characterize conceptualize symbolize synthesize" at bounding box center [583, 258] width 82 height 16
click at [542, 250] on select "characterize conceptualize symbolize synthesize" at bounding box center [583, 258] width 82 height 16
click at [520, 336] on button "Verify" at bounding box center [542, 347] width 659 height 23
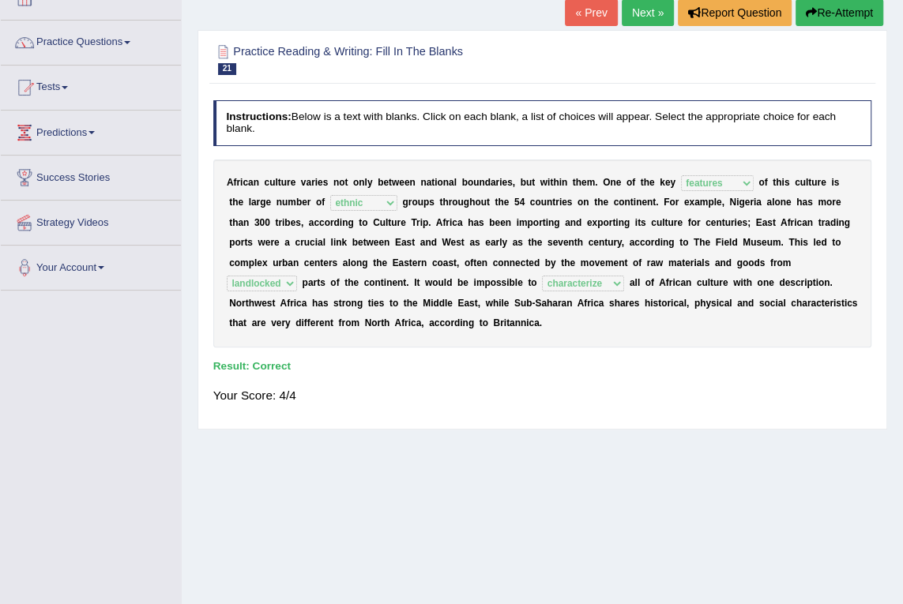
scroll to position [0, 0]
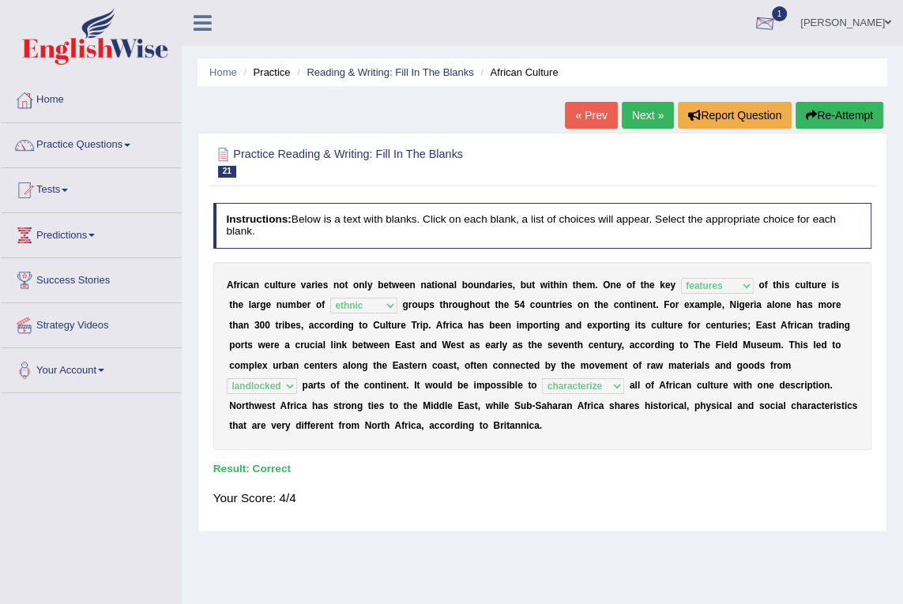
click at [768, 24] on div at bounding box center [765, 24] width 24 height 24
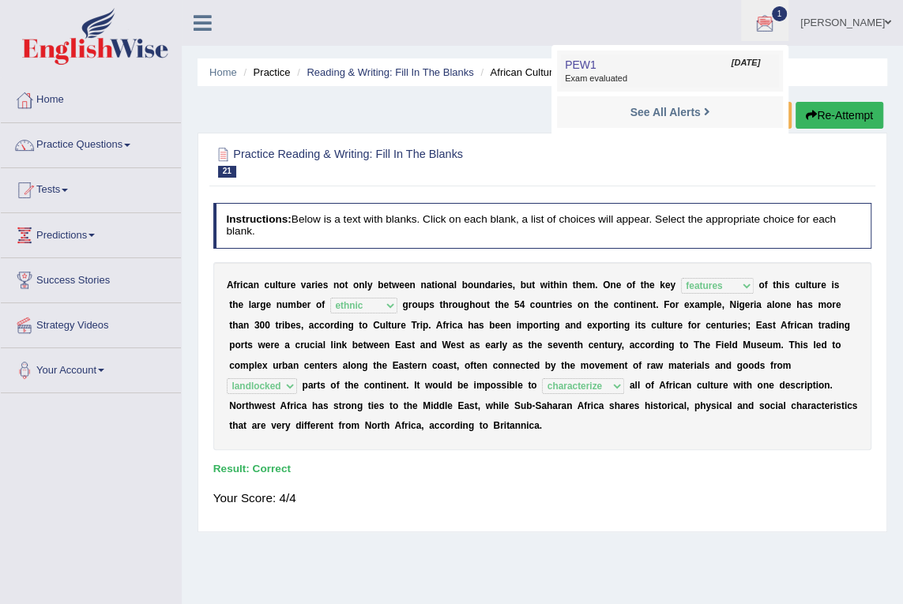
click at [662, 82] on span "Exam evaluated" at bounding box center [670, 79] width 210 height 13
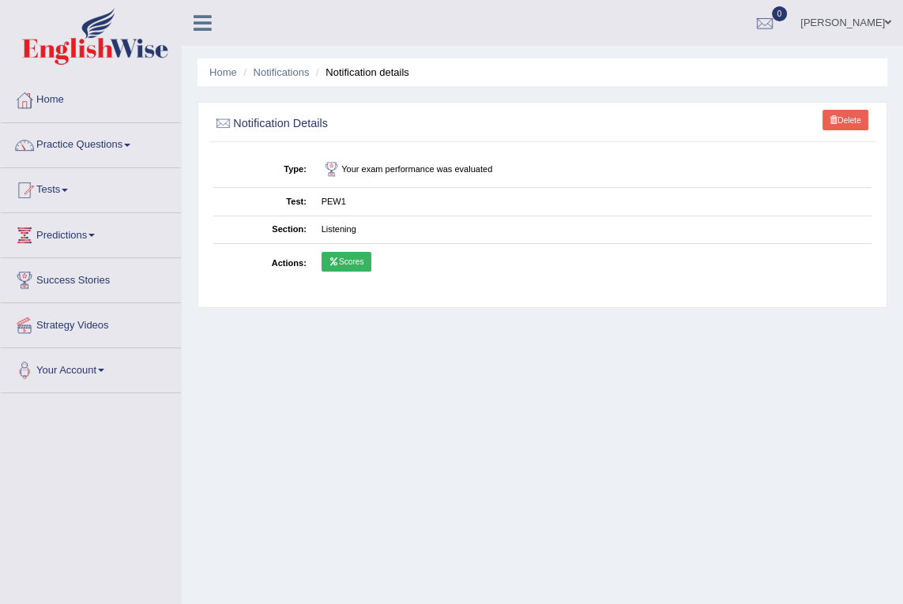
click at [344, 261] on link "Scores" at bounding box center [346, 262] width 50 height 21
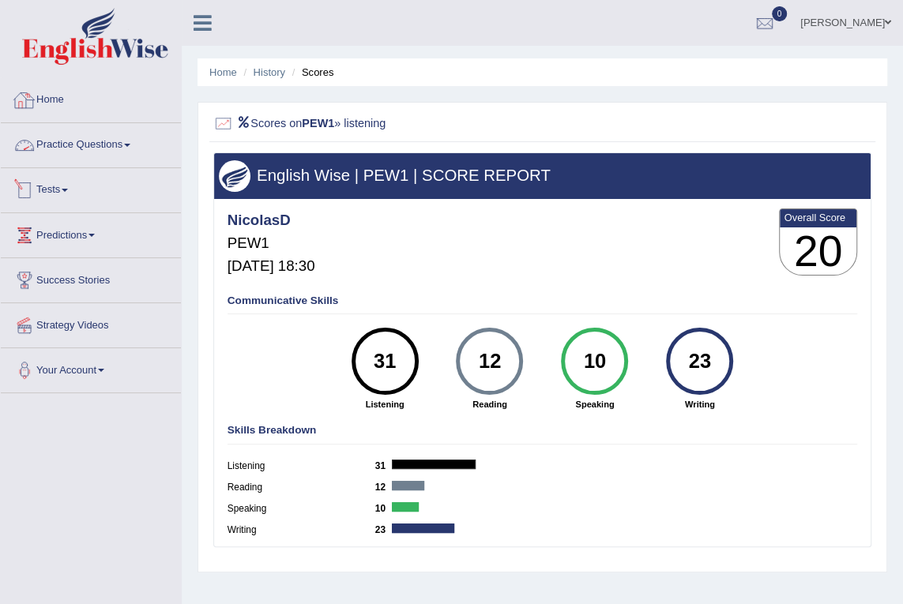
click at [45, 100] on link "Home" at bounding box center [91, 97] width 180 height 39
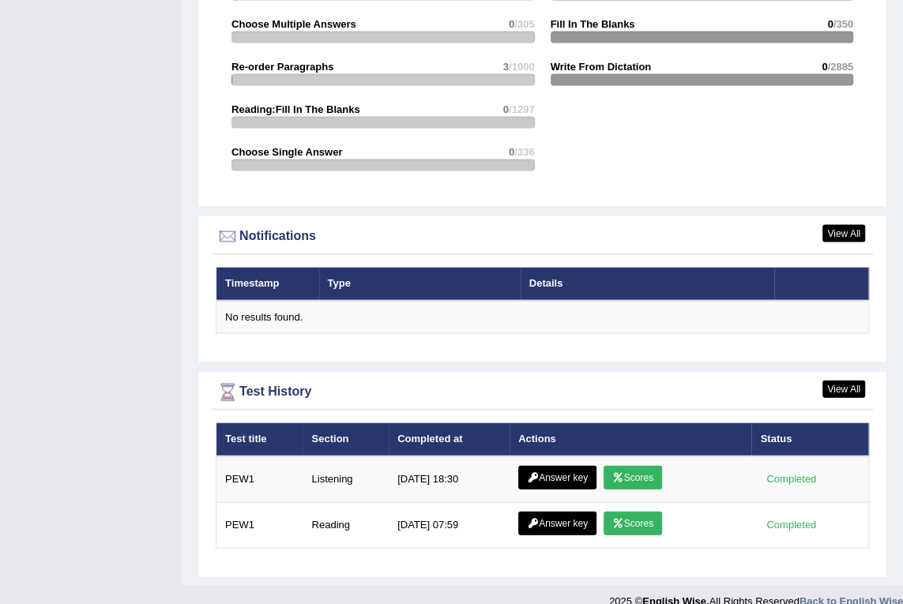
scroll to position [1744, 0]
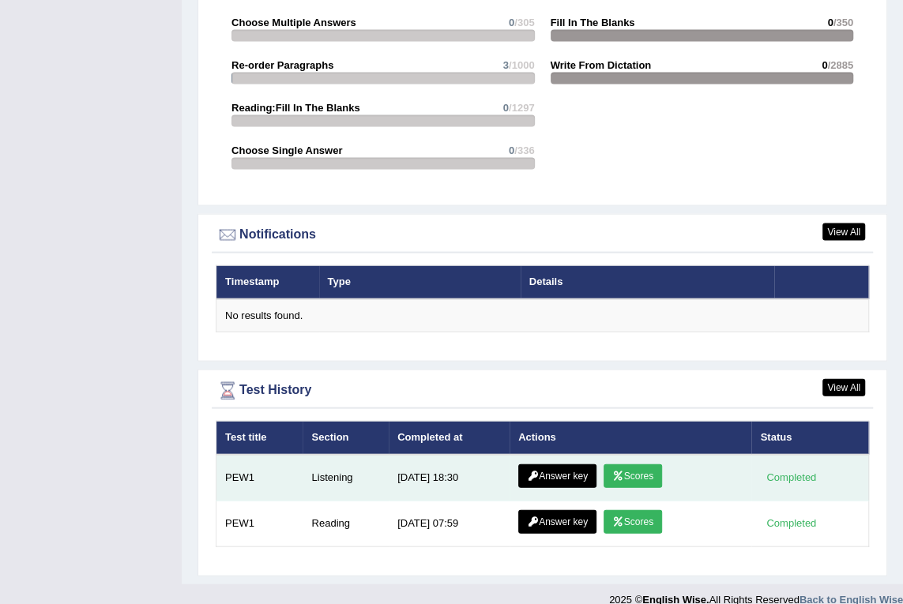
click at [632, 464] on link "Scores" at bounding box center [632, 476] width 58 height 24
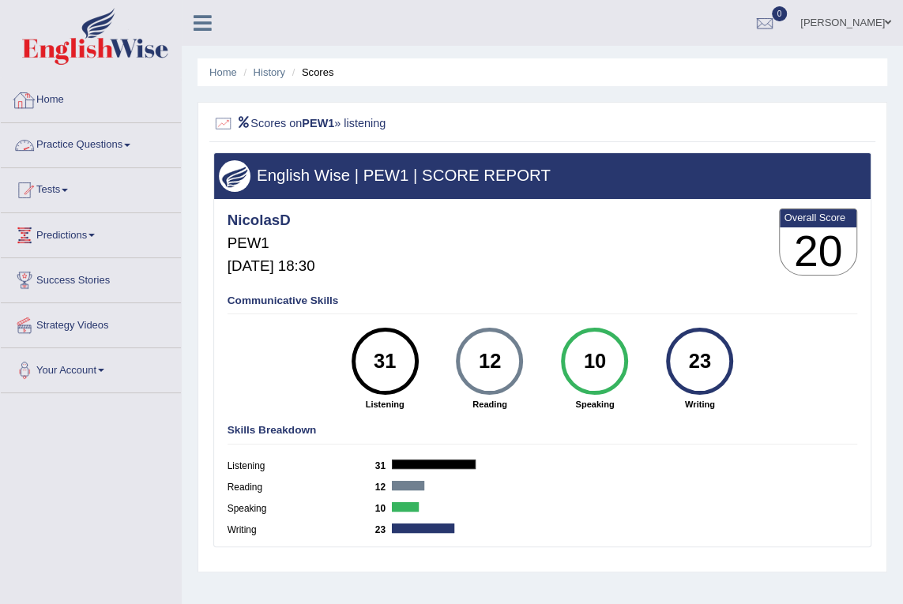
click at [36, 103] on link "Home" at bounding box center [91, 97] width 180 height 39
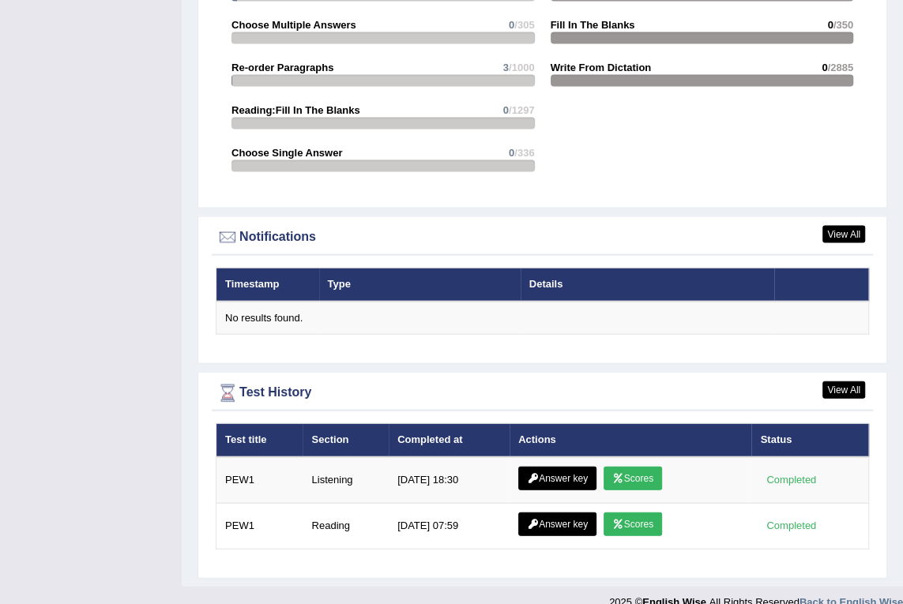
scroll to position [1744, 0]
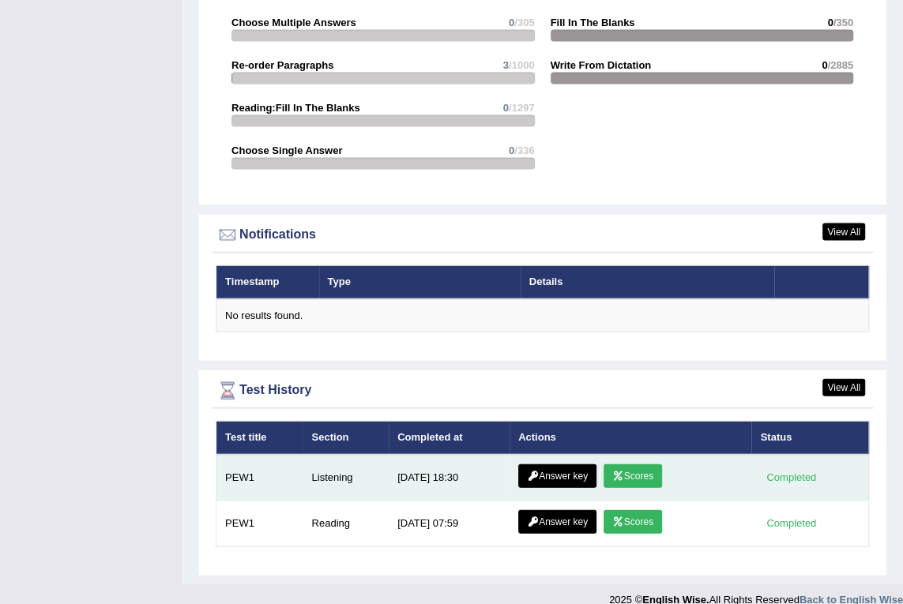
click at [553, 464] on link "Answer key" at bounding box center [557, 476] width 78 height 24
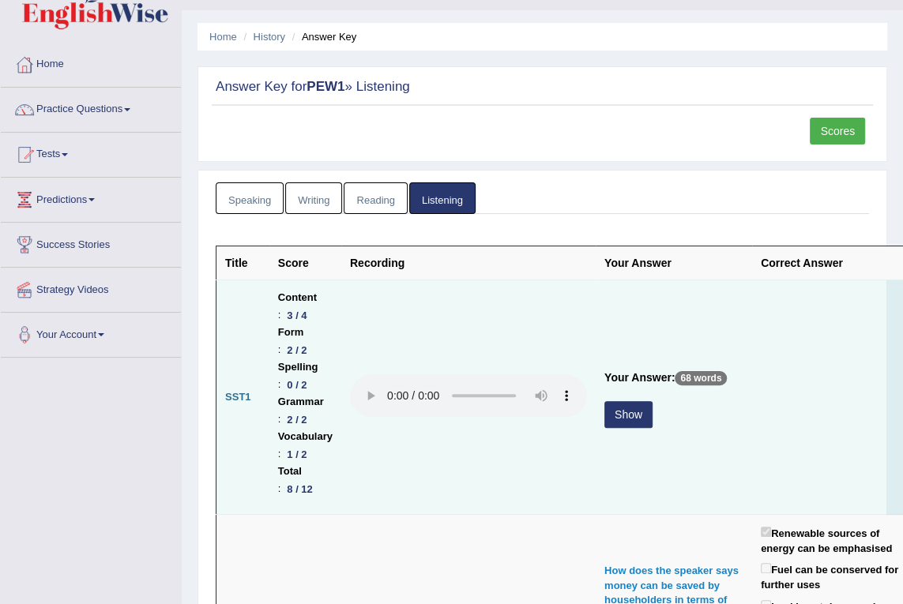
scroll to position [71, 0]
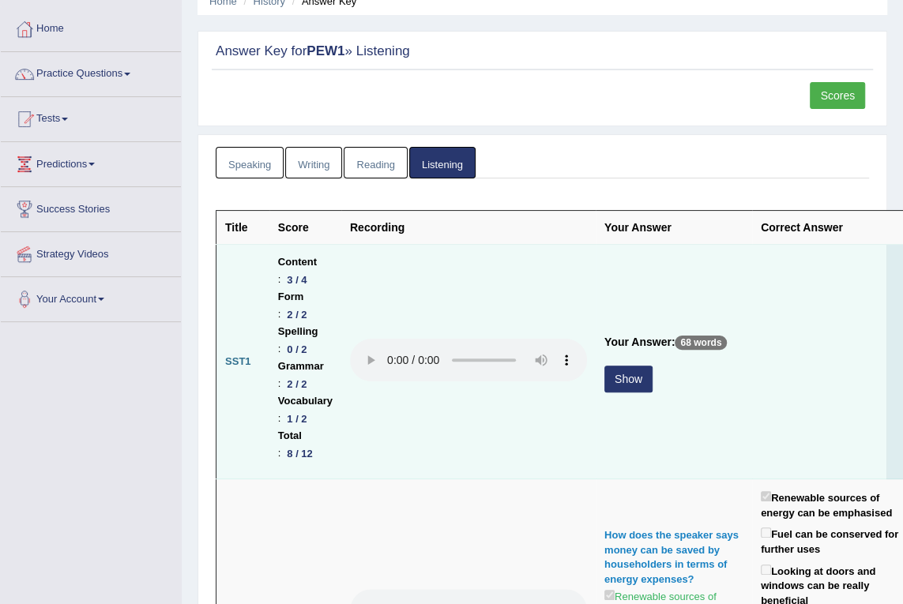
click at [624, 377] on button "Show" at bounding box center [628, 379] width 48 height 27
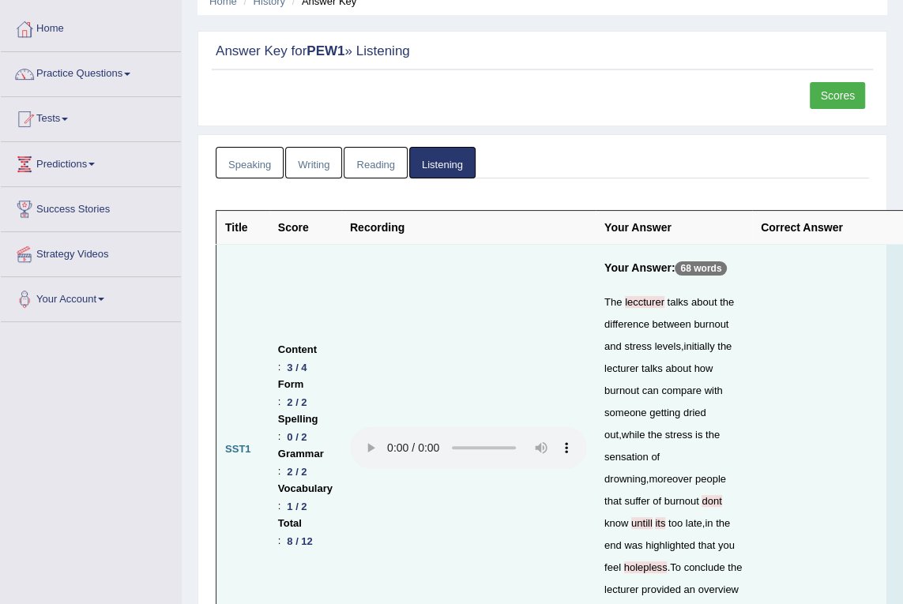
scroll to position [0, 0]
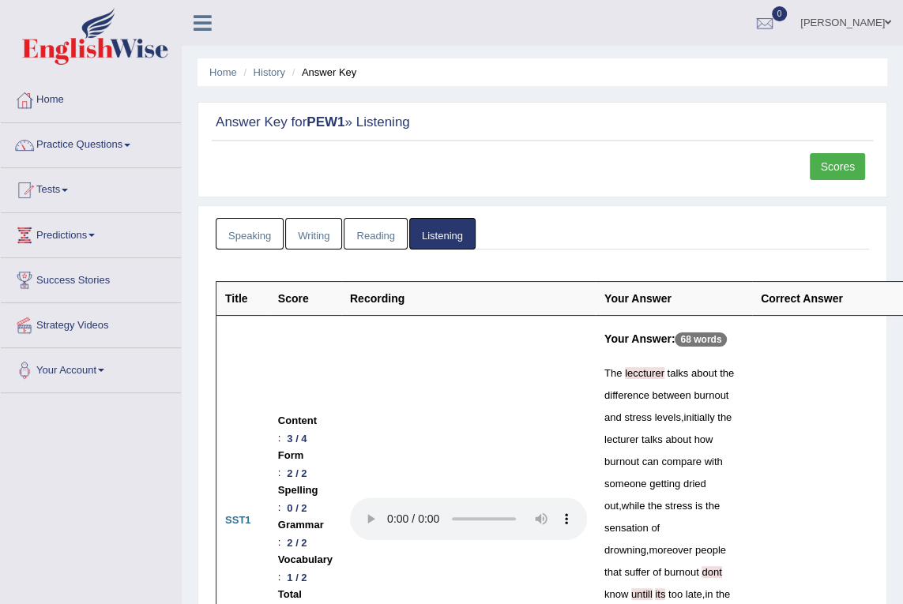
click at [842, 164] on link "Scores" at bounding box center [836, 166] width 55 height 27
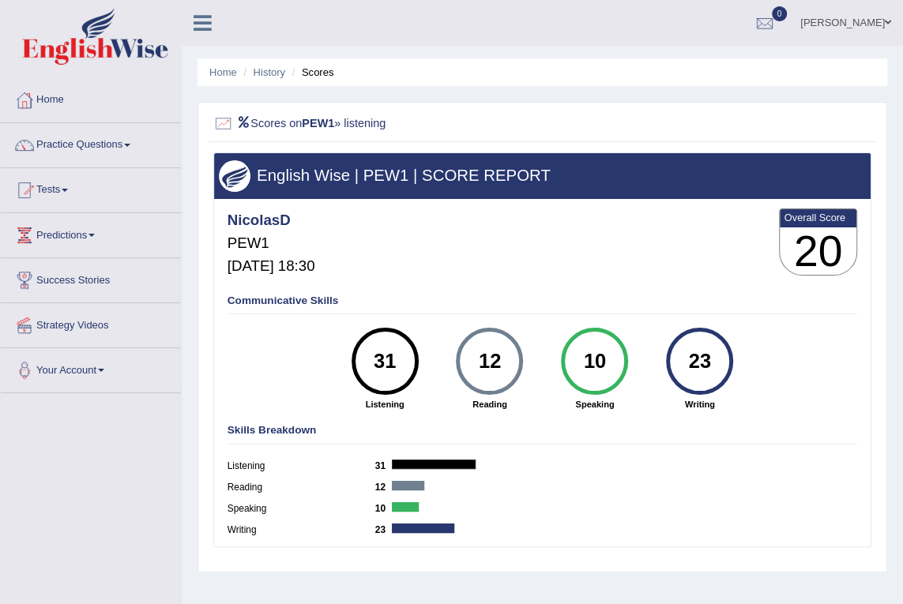
click at [58, 97] on link "Home" at bounding box center [91, 97] width 180 height 39
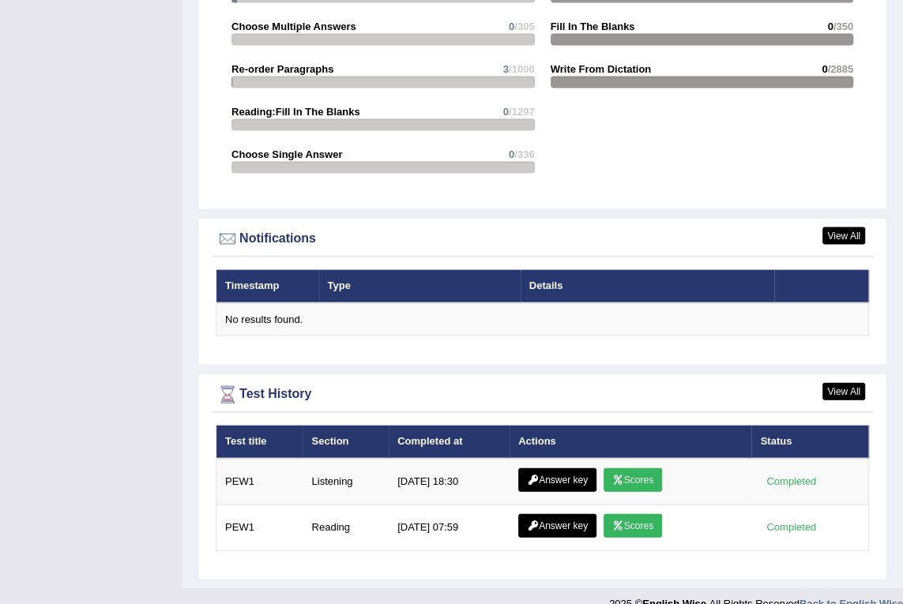
scroll to position [1744, 0]
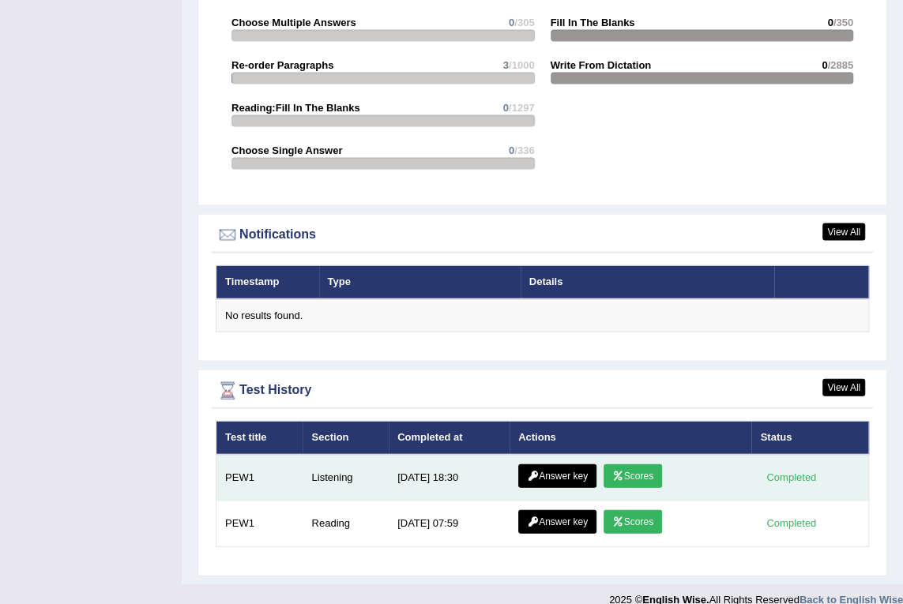
click at [554, 464] on link "Answer key" at bounding box center [557, 476] width 78 height 24
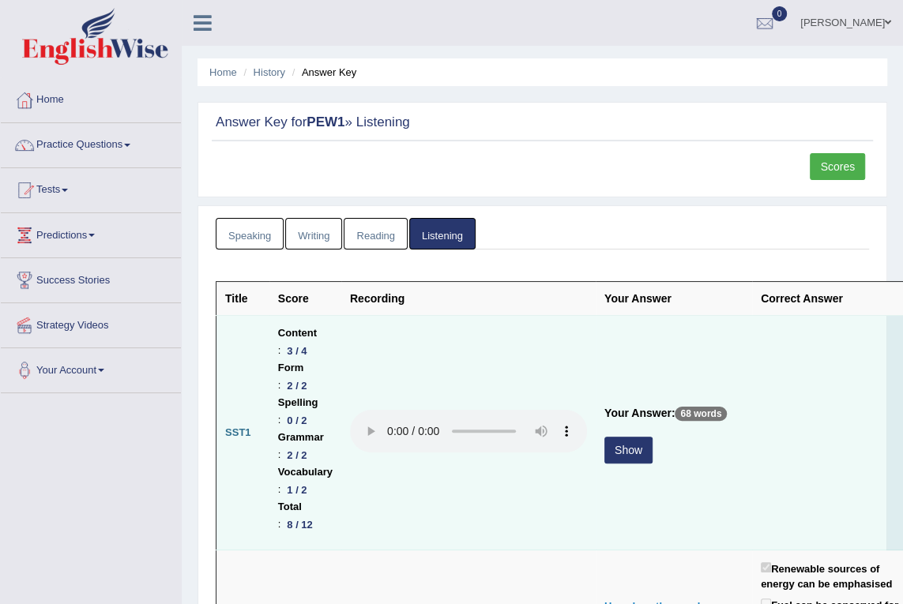
click at [629, 449] on button "Show" at bounding box center [628, 450] width 48 height 27
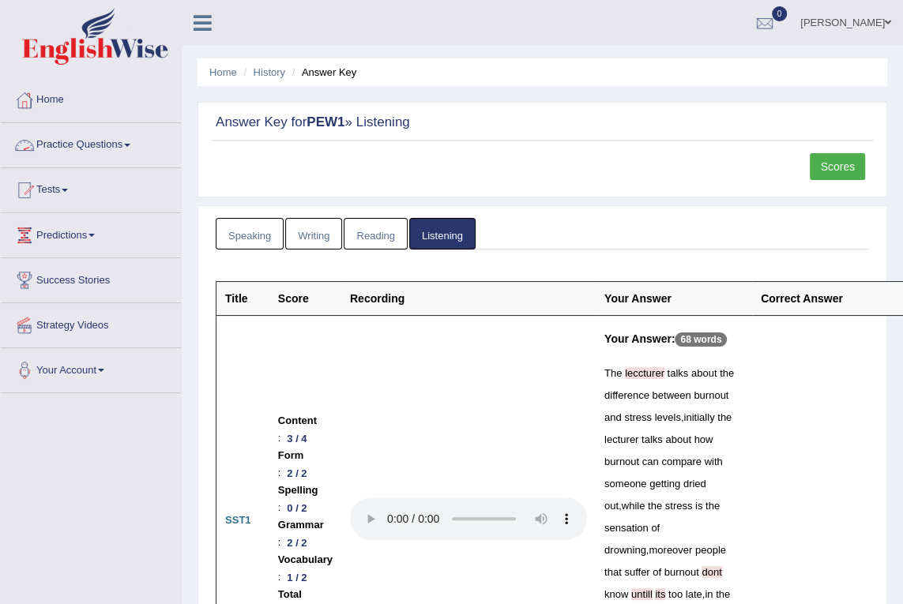
click at [103, 137] on link "Practice Questions" at bounding box center [91, 142] width 180 height 39
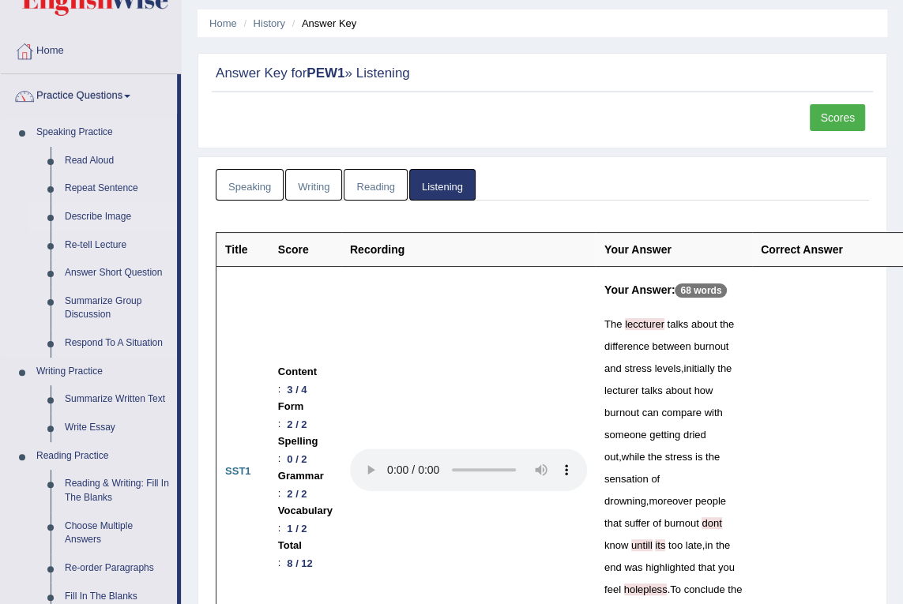
scroll to position [71, 0]
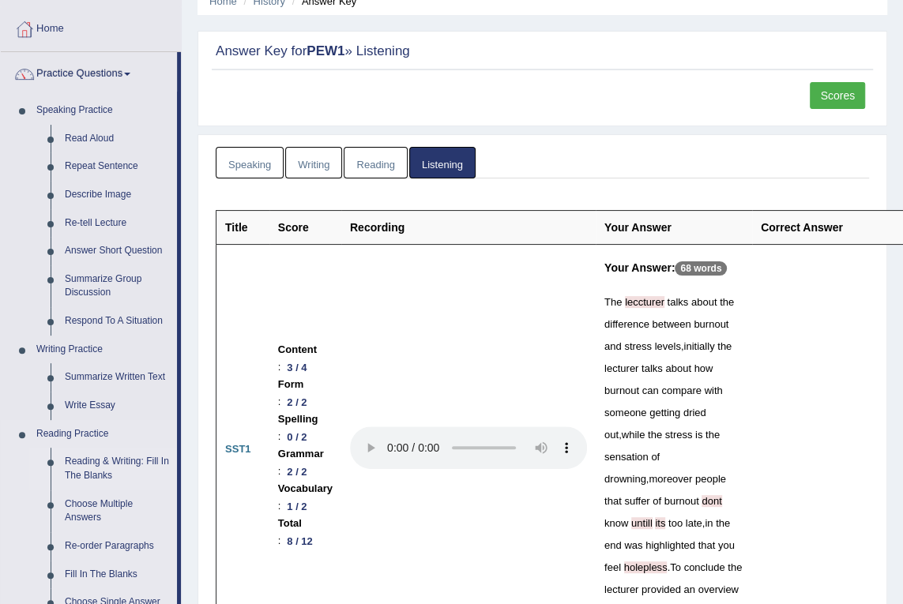
click at [123, 459] on link "Reading & Writing: Fill In The Blanks" at bounding box center [117, 469] width 119 height 42
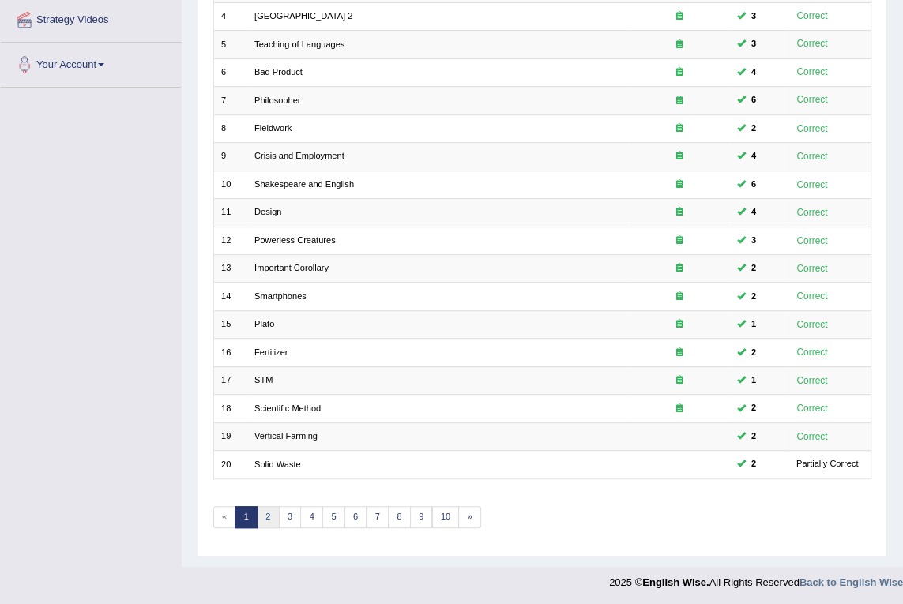
click at [265, 519] on link "2" at bounding box center [268, 517] width 23 height 22
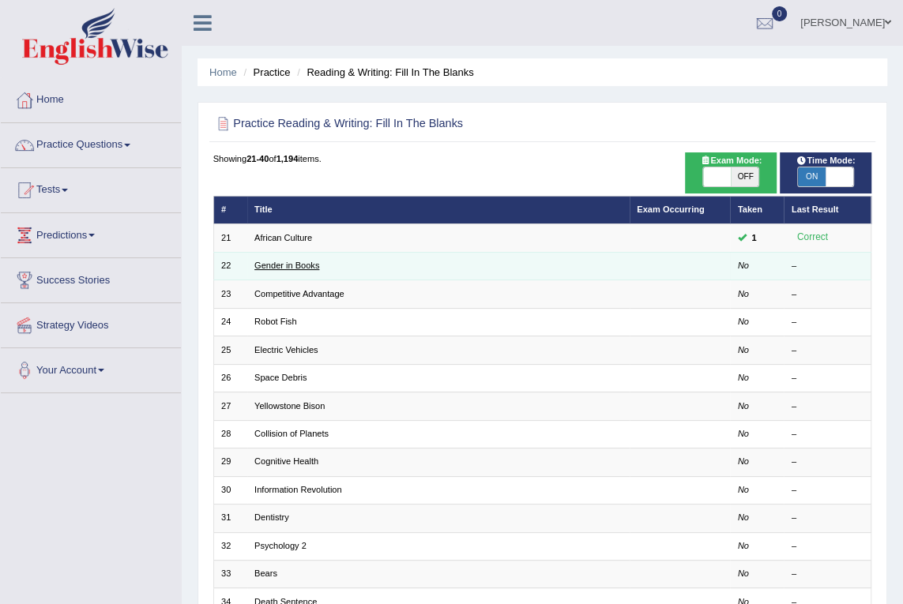
click at [286, 265] on link "Gender in Books" at bounding box center [286, 265] width 65 height 9
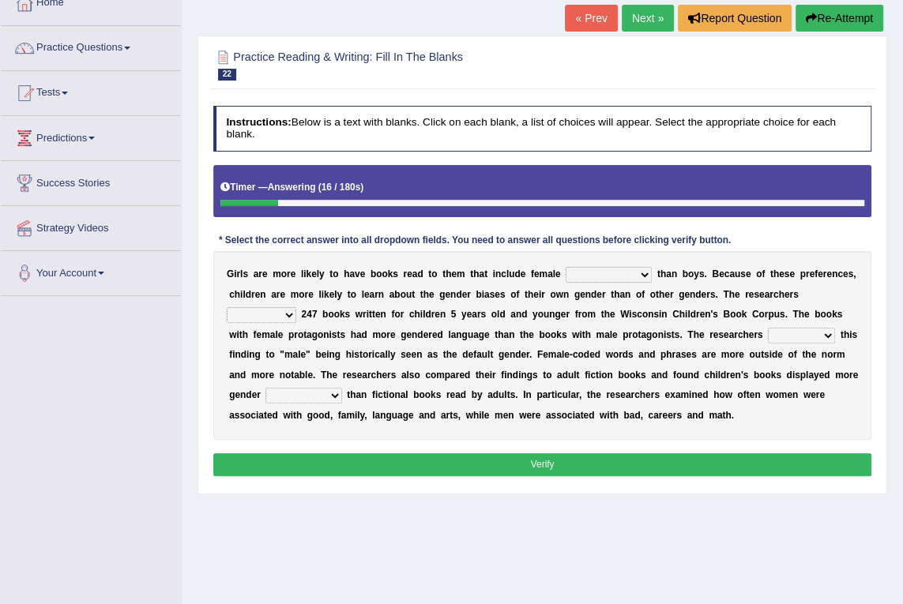
scroll to position [71, 0]
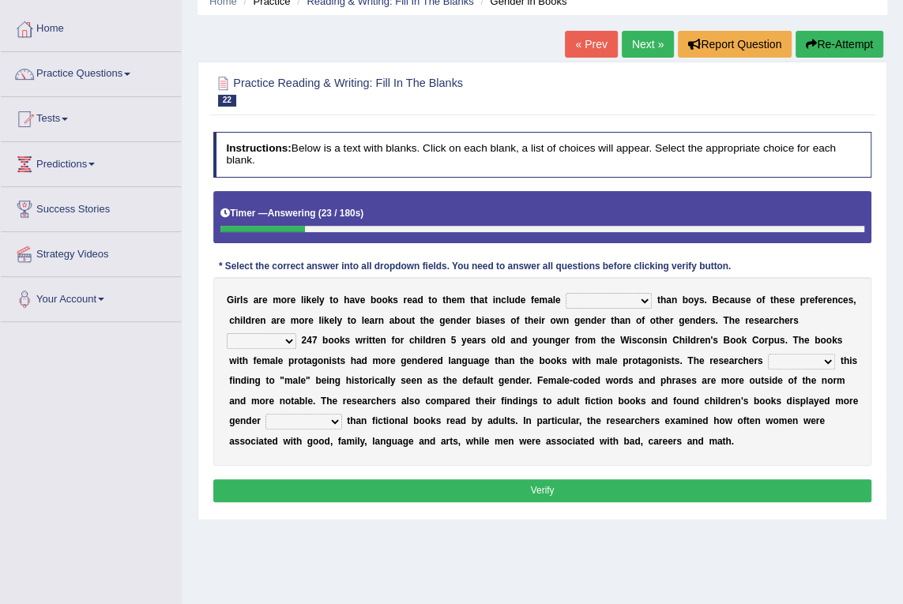
click at [584, 299] on select "protagonists cosmogonists agonists expressionists" at bounding box center [608, 301] width 86 height 16
select select "protagonists"
click at [565, 293] on select "protagonists cosmogonists agonists expressionists" at bounding box center [608, 301] width 86 height 16
click at [296, 333] on select "hydrolyzed paralyzed catalyzed analyzed" at bounding box center [261, 341] width 69 height 16
select select "analyzed"
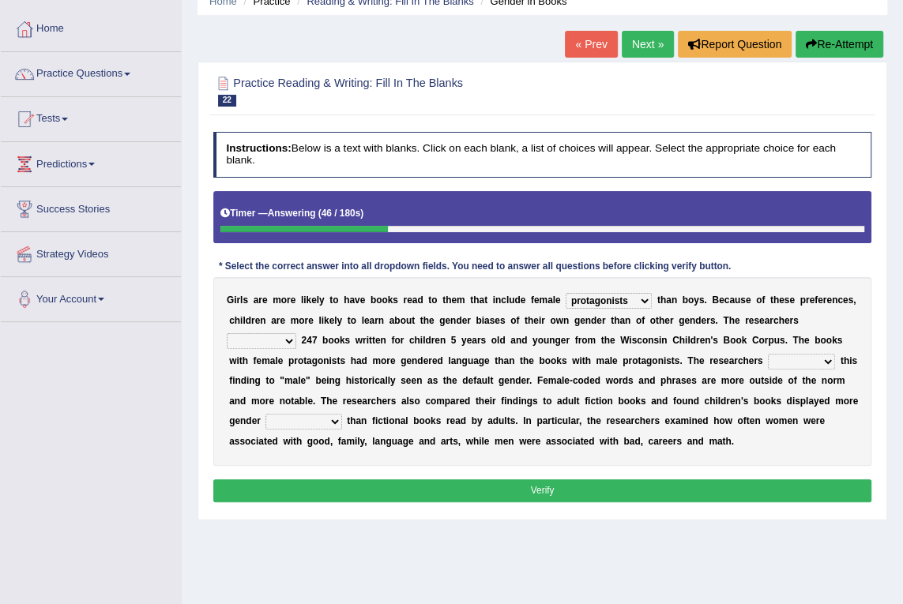
click at [296, 333] on select "hydrolyzed paralyzed catalyzed analyzed" at bounding box center [261, 341] width 69 height 16
click at [768, 362] on select "contribute tribute distribute attribute" at bounding box center [801, 362] width 67 height 16
click at [768, 360] on select "contribute tribute distribute attribute" at bounding box center [801, 362] width 67 height 16
select select "attribute"
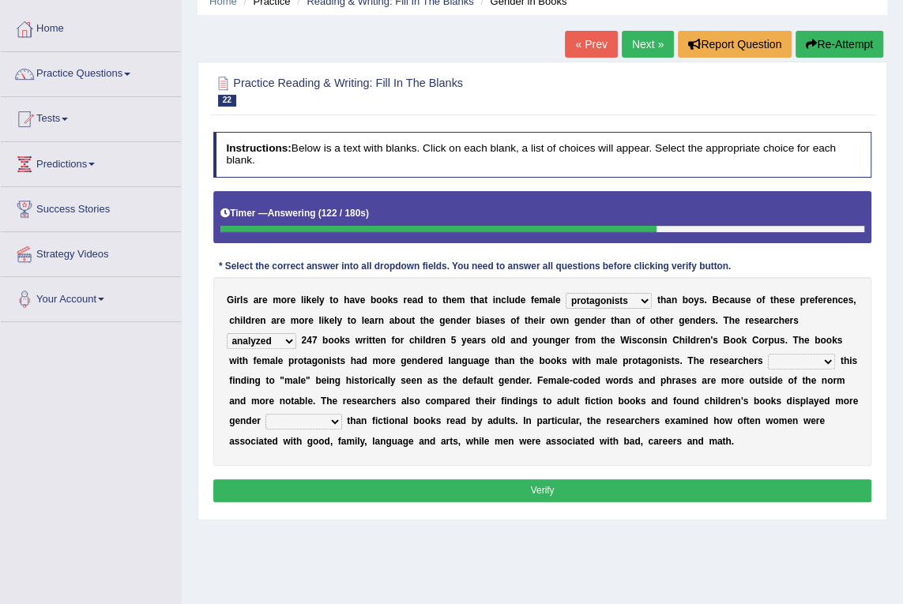
click at [768, 354] on select "contribute tribute distribute attribute" at bounding box center [801, 362] width 67 height 16
click at [341, 414] on select "stereotypes teletypes prototypes electrotypes" at bounding box center [303, 422] width 76 height 16
select select "stereotypes"
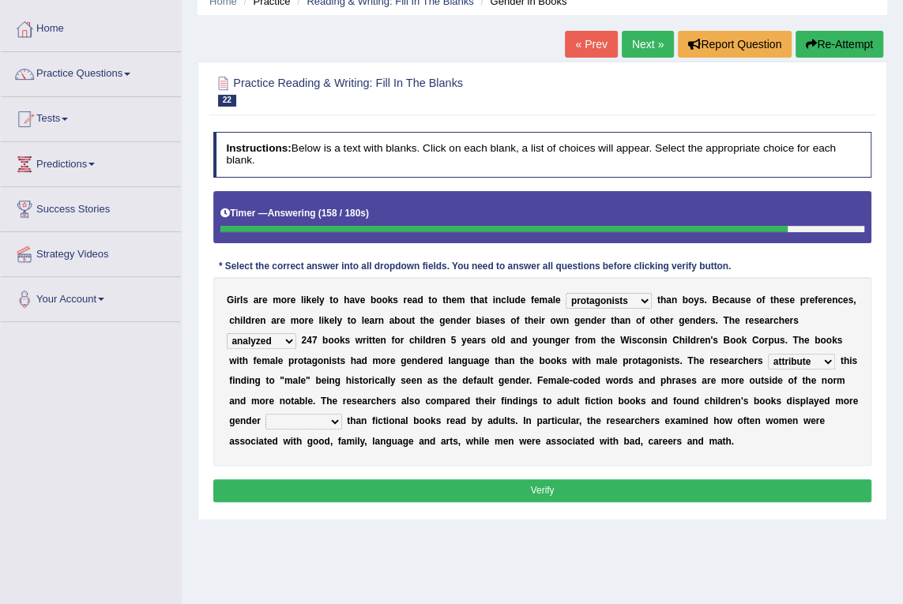
click at [341, 414] on select "stereotypes teletypes prototypes electrotypes" at bounding box center [303, 422] width 76 height 16
click at [509, 482] on button "Verify" at bounding box center [542, 490] width 659 height 23
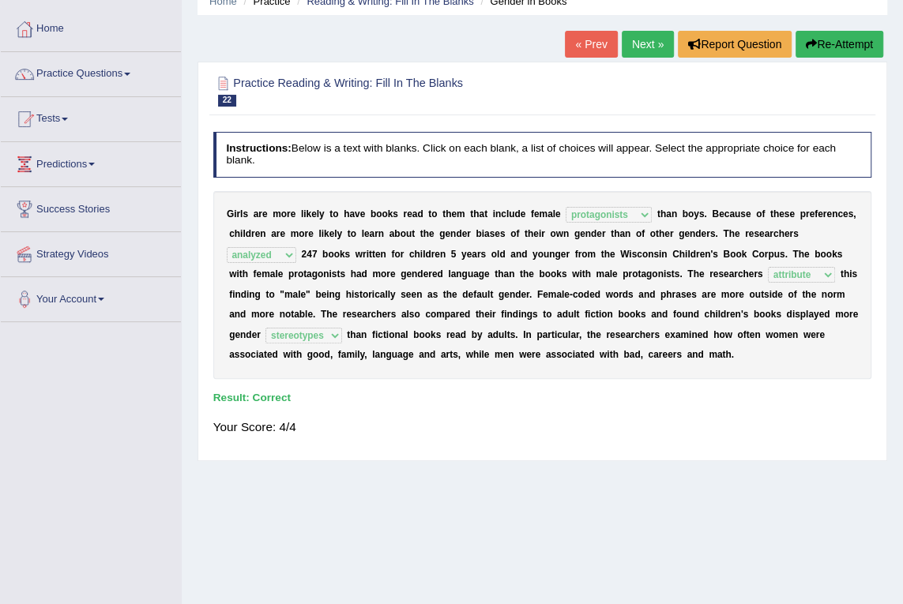
click at [646, 47] on link "Next »" at bounding box center [647, 44] width 52 height 27
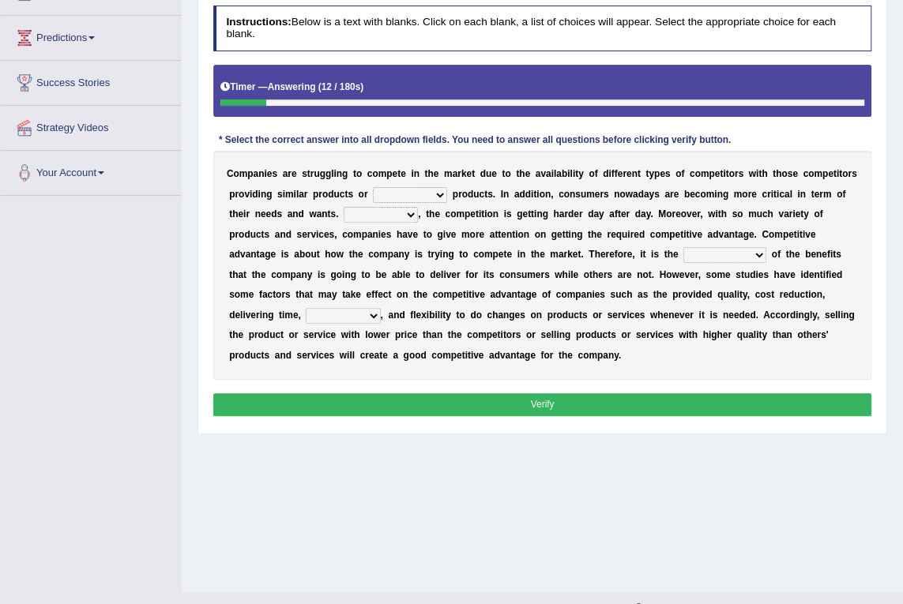
scroll to position [215, 0]
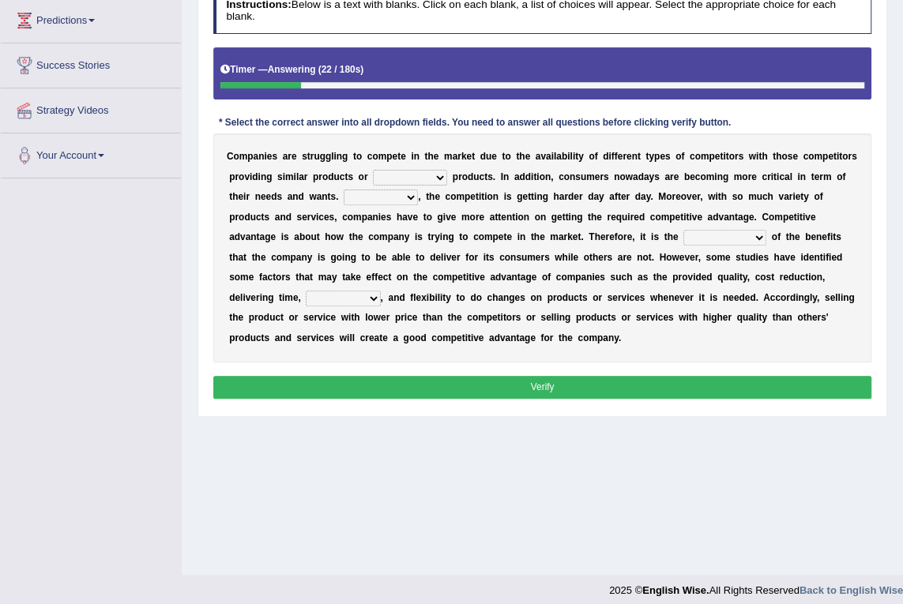
click at [420, 178] on select "constitution restitution substitution institution" at bounding box center [410, 178] width 74 height 16
click at [545, 225] on div "C o m p a n i e s a r e s t r u g g l i n g t o c o m p e t e i n t h e m a r k…" at bounding box center [542, 247] width 659 height 228
click at [417, 176] on select "constitution restitution substitution institution" at bounding box center [410, 178] width 74 height 16
select select "substitution"
click at [373, 170] on select "constitution restitution substitution institution" at bounding box center [410, 178] width 74 height 16
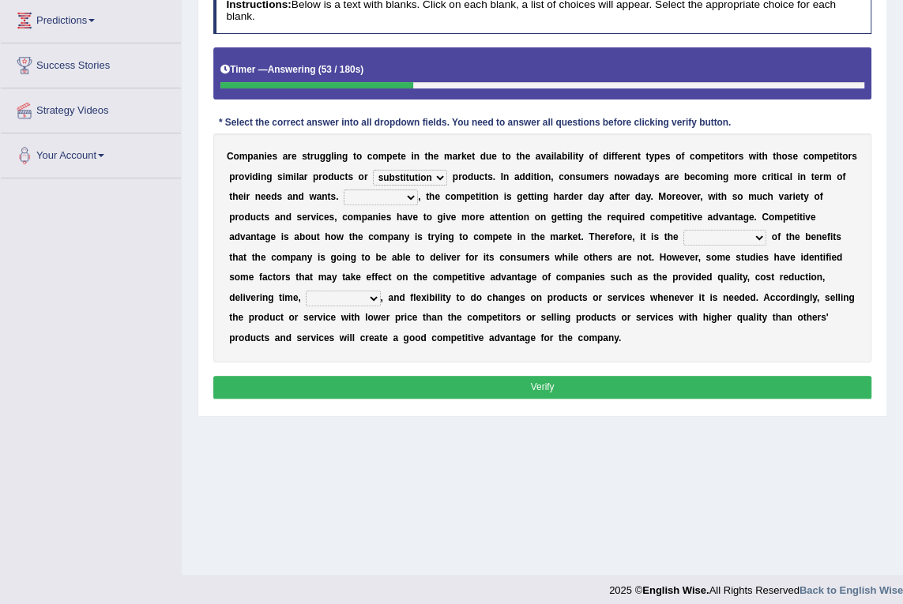
click at [367, 197] on select "However Instead Additionally Therefore" at bounding box center [380, 198] width 74 height 16
select select "However"
click at [343, 190] on select "However Instead Additionally Therefore" at bounding box center [380, 198] width 74 height 16
click at [683, 238] on select "dissemination ordination determination incarnation" at bounding box center [724, 238] width 83 height 16
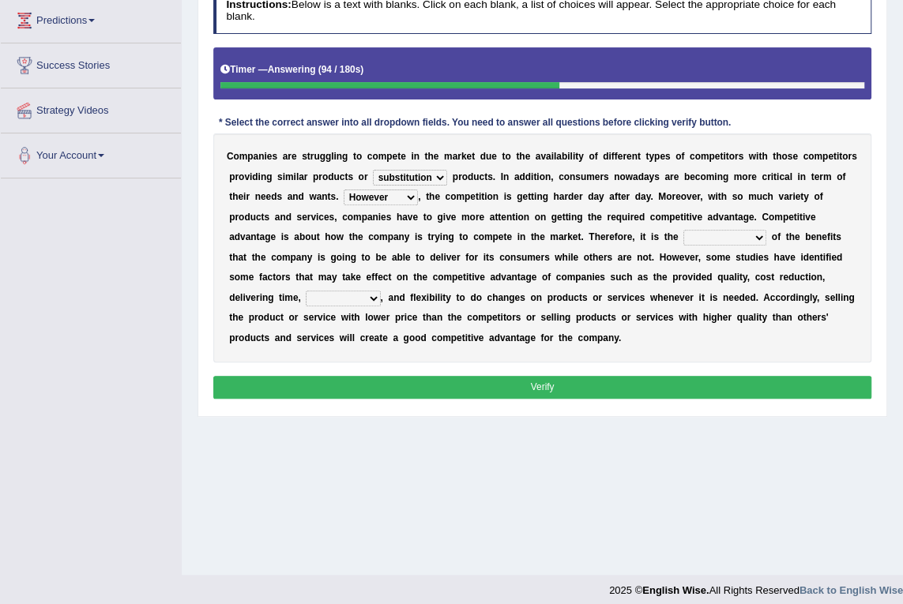
click at [683, 237] on select "dissemination ordination determination incarnation" at bounding box center [724, 238] width 83 height 16
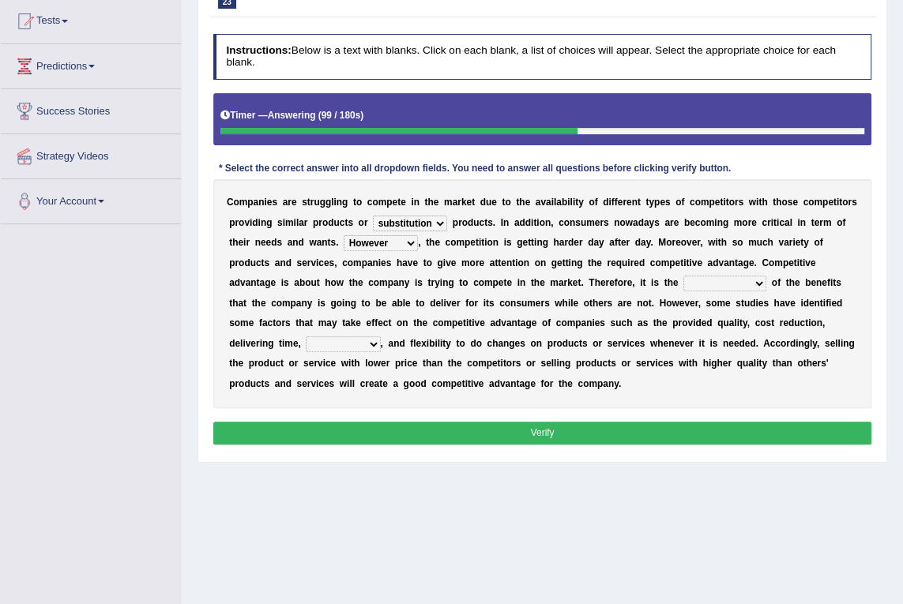
scroll to position [143, 0]
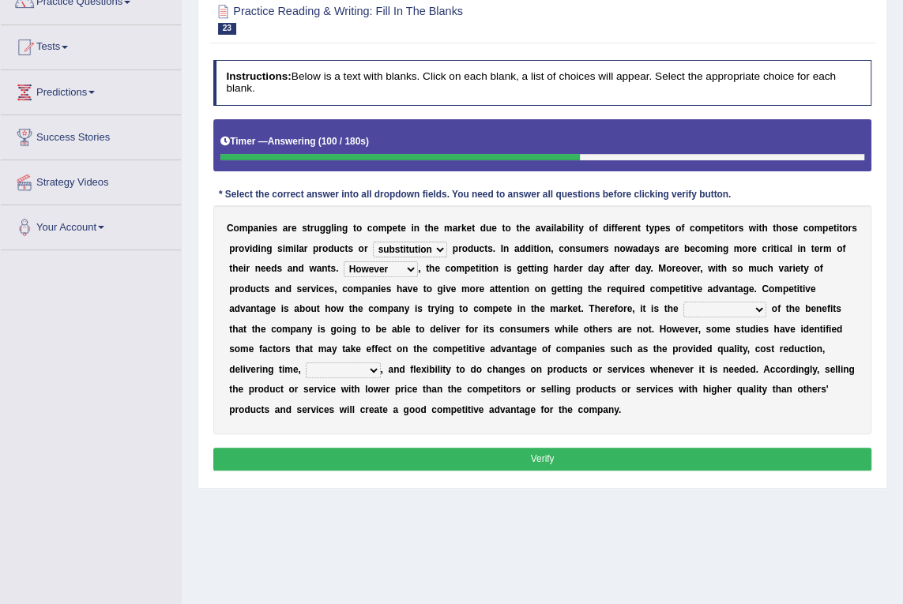
click at [683, 310] on select "dissemination ordination determination incarnation" at bounding box center [724, 310] width 83 height 16
select select "dissemination"
click at [683, 302] on select "dissemination ordination determination incarnation" at bounding box center [724, 310] width 83 height 16
click at [380, 362] on select "captivation aggregation deprivation innovation" at bounding box center [343, 370] width 74 height 16
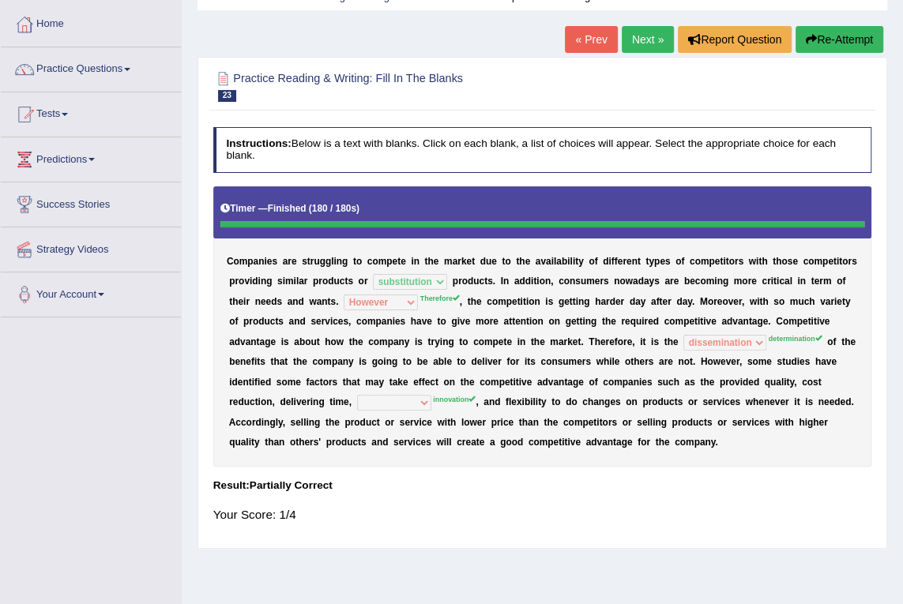
scroll to position [0, 0]
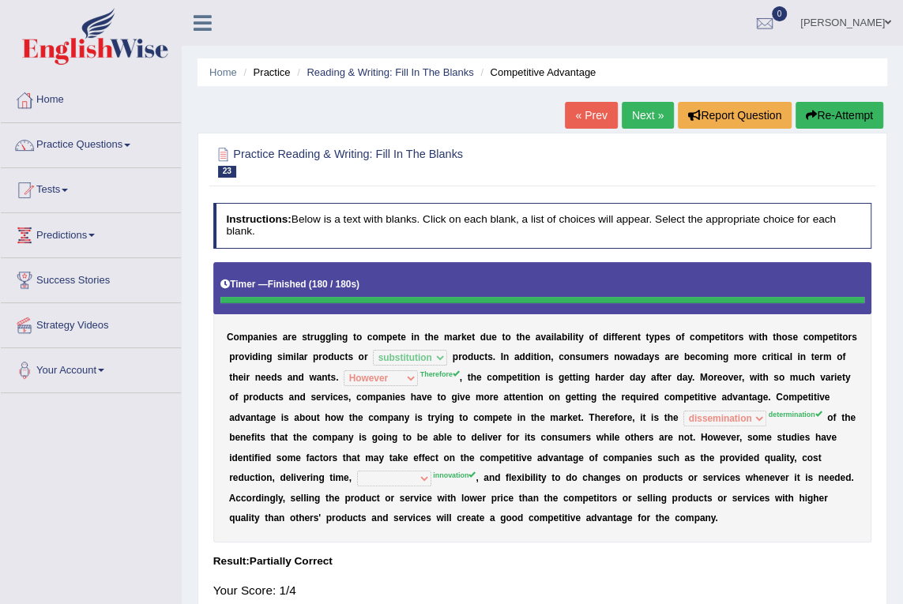
click at [640, 112] on link "Next »" at bounding box center [647, 115] width 52 height 27
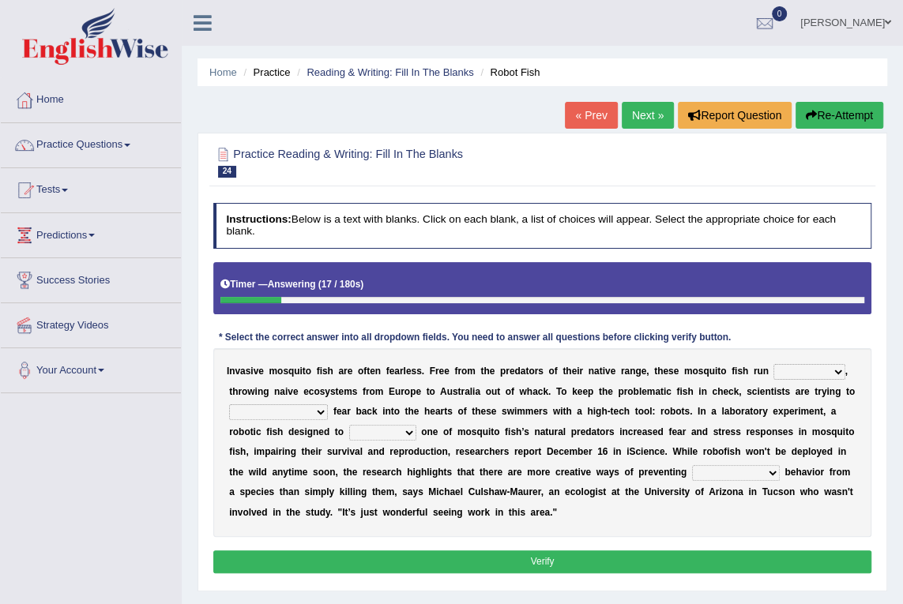
click at [773, 370] on select "occupant flippant rampant concordant" at bounding box center [808, 372] width 71 height 16
click at [773, 366] on select "occupant flippant rampant concordant" at bounding box center [808, 372] width 71 height 16
click at [781, 371] on select "occupant flippant rampant concordant" at bounding box center [808, 372] width 71 height 16
click at [773, 364] on select "occupant flippant rampant concordant" at bounding box center [808, 372] width 71 height 16
click at [781, 370] on select "occupant flippant rampant concordant" at bounding box center [808, 372] width 71 height 16
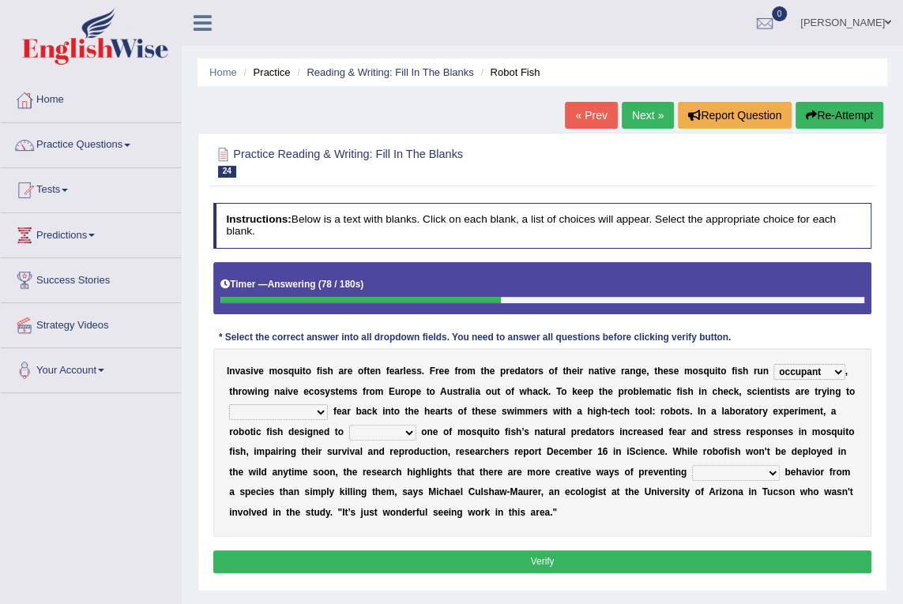
select select "rampant"
click at [773, 364] on select "occupant flippant rampant concordant" at bounding box center [808, 372] width 71 height 16
click at [328, 404] on select "accept spike strike drake" at bounding box center [278, 412] width 99 height 16
select select "spike"
click at [328, 404] on select "accept spike strike drake" at bounding box center [278, 412] width 99 height 16
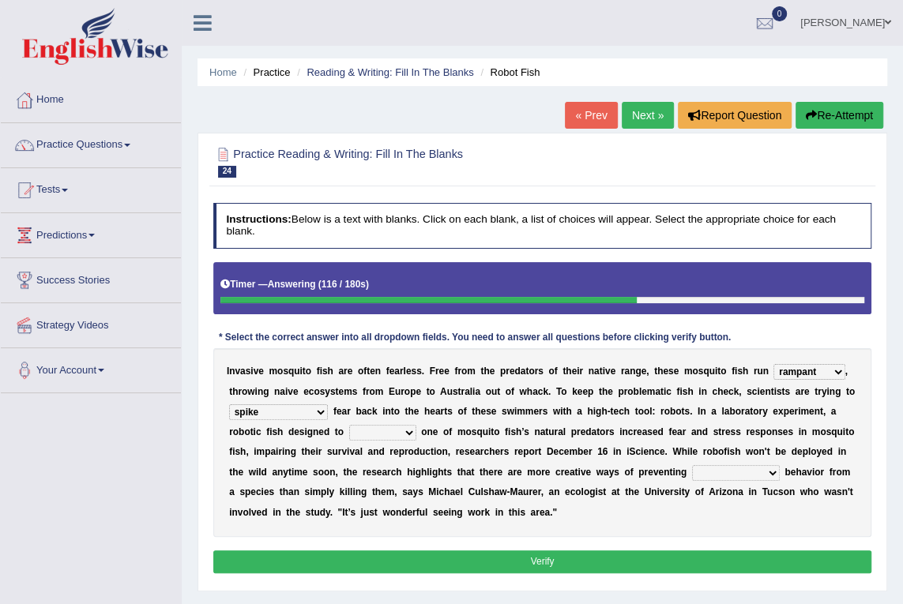
click at [349, 430] on select "bequest mimic battle conquest" at bounding box center [382, 433] width 67 height 16
click at [349, 433] on select "bequest mimic battle conquest" at bounding box center [382, 433] width 67 height 16
click at [349, 431] on select "bequest mimic battle conquest" at bounding box center [382, 433] width 67 height 16
select select "mimic"
click at [349, 425] on select "bequest mimic battle conquest" at bounding box center [382, 433] width 67 height 16
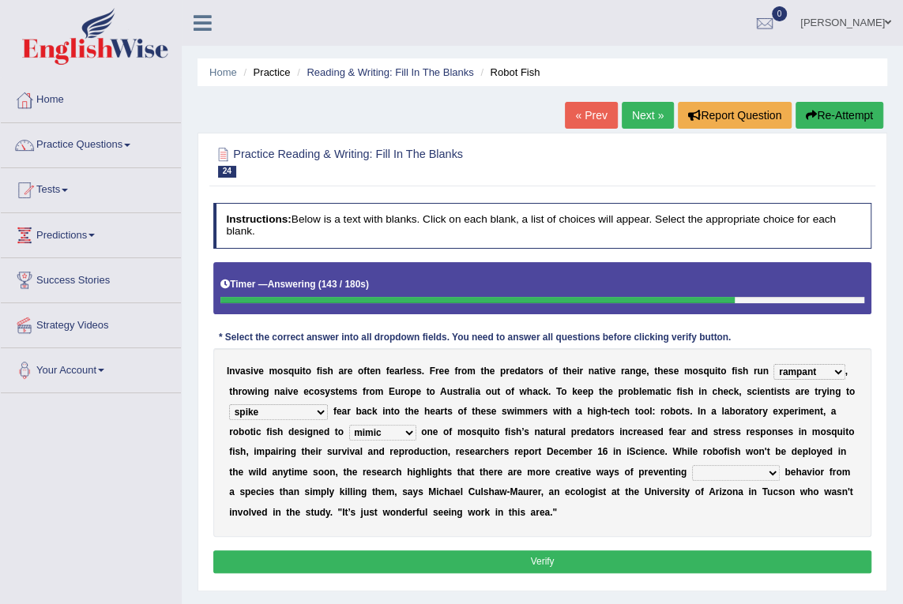
click at [692, 472] on select "unprivileged unprecedented uncharted unwanted" at bounding box center [736, 473] width 88 height 16
click at [708, 435] on b at bounding box center [711, 431] width 6 height 11
click at [692, 474] on select "unprivileged unprecedented uncharted unwanted" at bounding box center [736, 473] width 88 height 16
select select "unwanted"
click at [692, 465] on select "unprivileged unprecedented uncharted unwanted" at bounding box center [736, 473] width 88 height 16
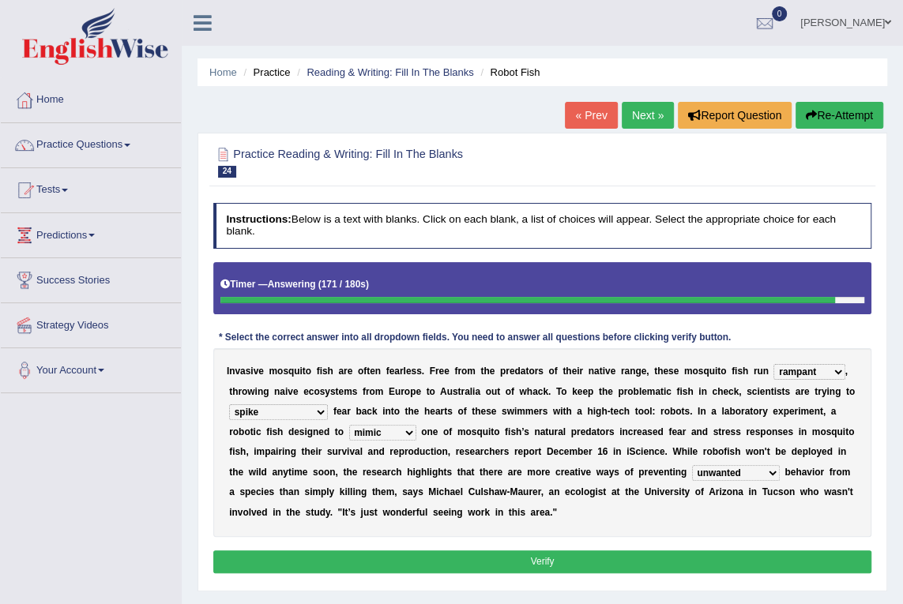
click at [545, 559] on button "Verify" at bounding box center [542, 561] width 659 height 23
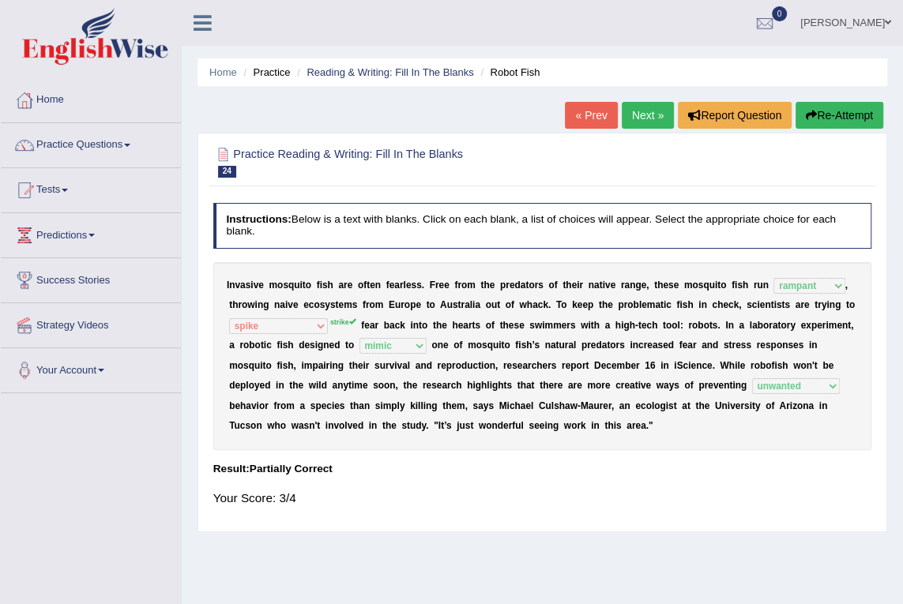
click at [69, 142] on link "Practice Questions" at bounding box center [91, 142] width 180 height 39
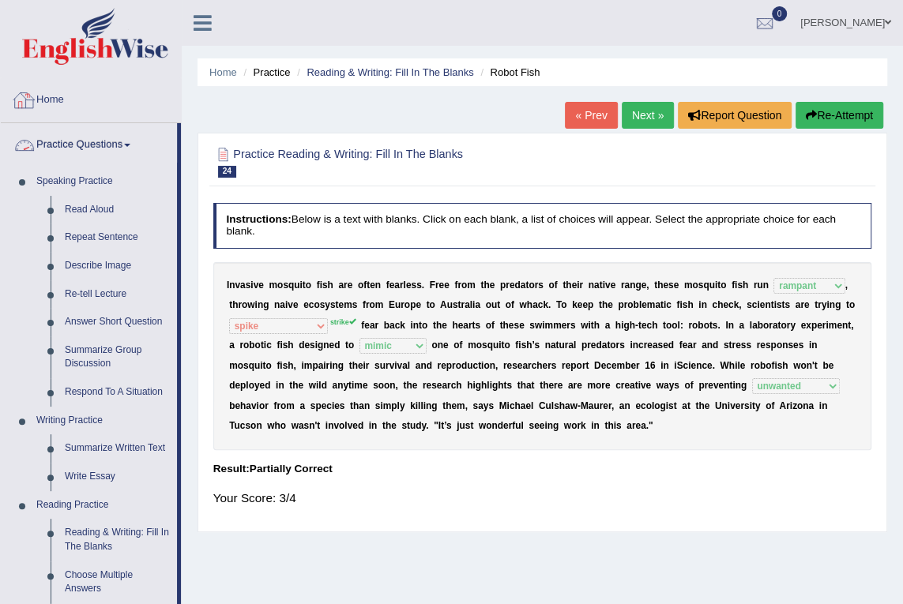
click at [69, 98] on link "Home" at bounding box center [91, 97] width 180 height 39
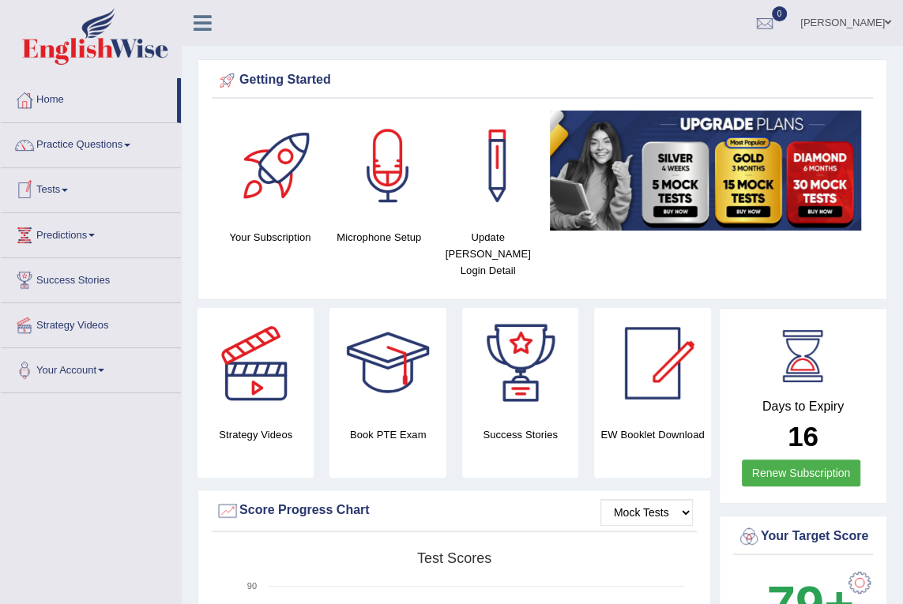
click at [66, 181] on link "Tests" at bounding box center [91, 187] width 180 height 39
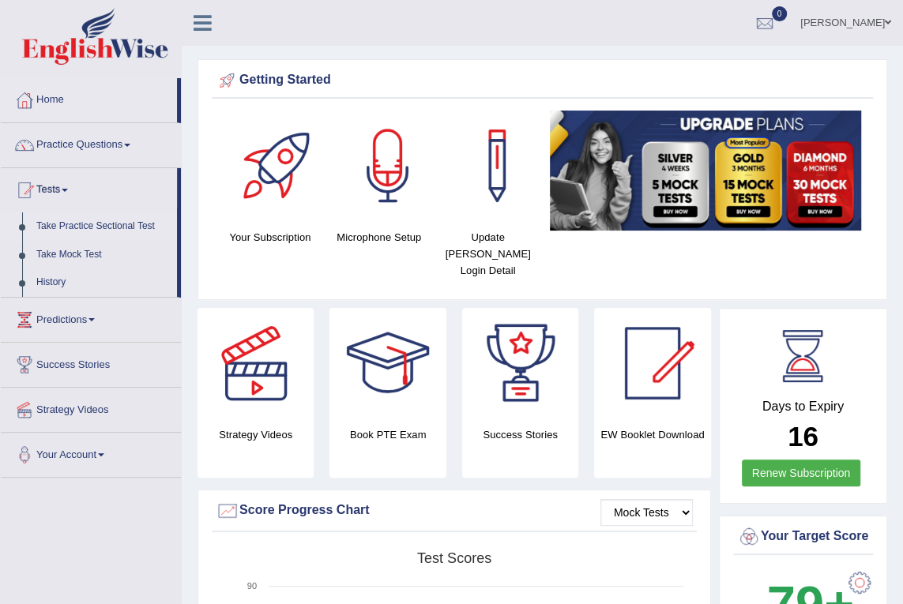
click at [103, 225] on link "Take Practice Sectional Test" at bounding box center [103, 226] width 148 height 28
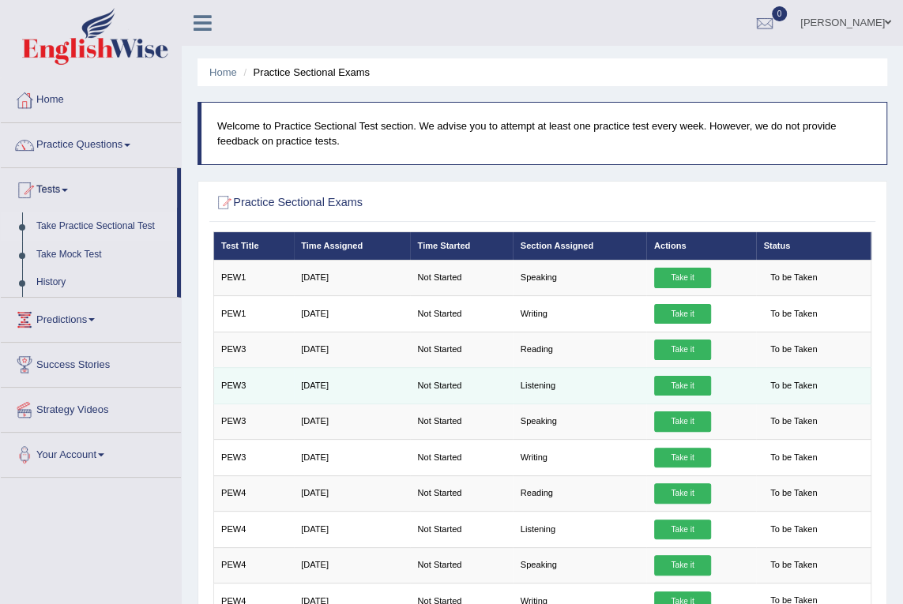
click at [671, 385] on link "Take it" at bounding box center [682, 386] width 57 height 21
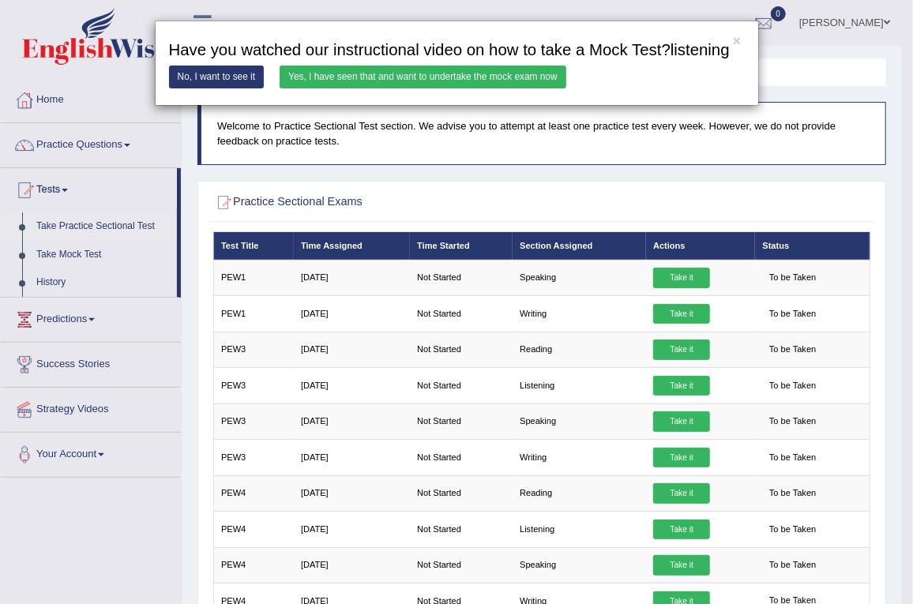
click at [435, 77] on link "Yes, I have seen that and want to undertake the mock exam now" at bounding box center [423, 77] width 287 height 23
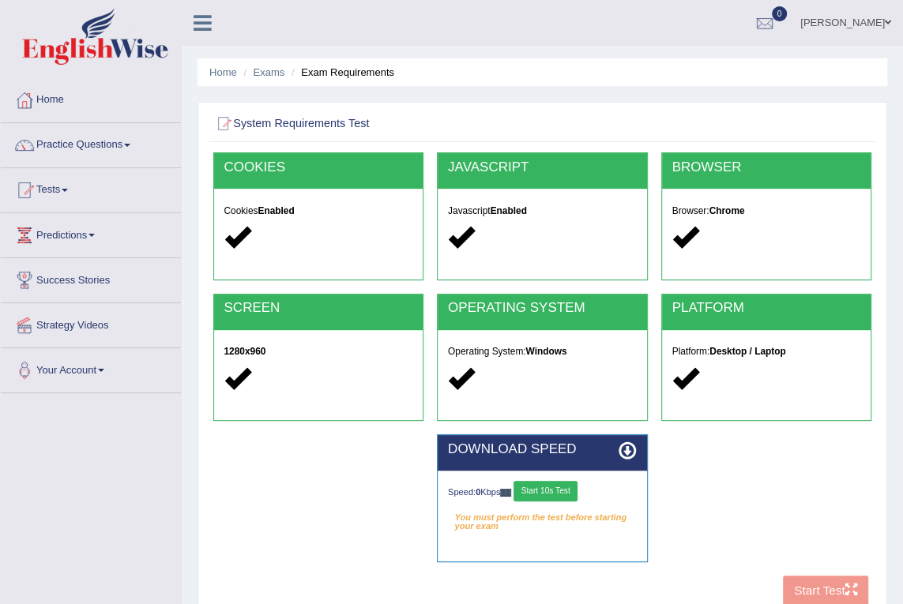
click at [543, 490] on button "Start 10s Test" at bounding box center [545, 491] width 64 height 21
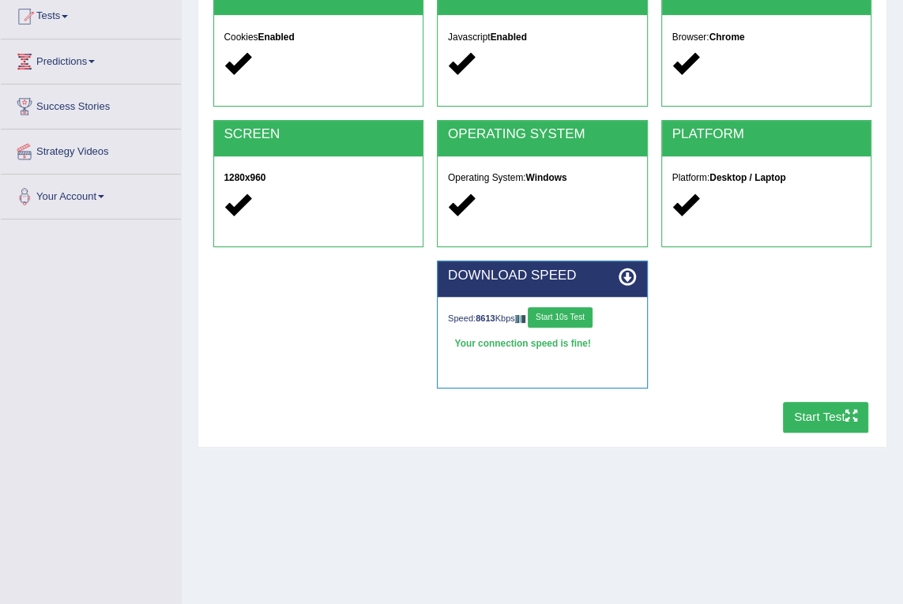
scroll to position [215, 0]
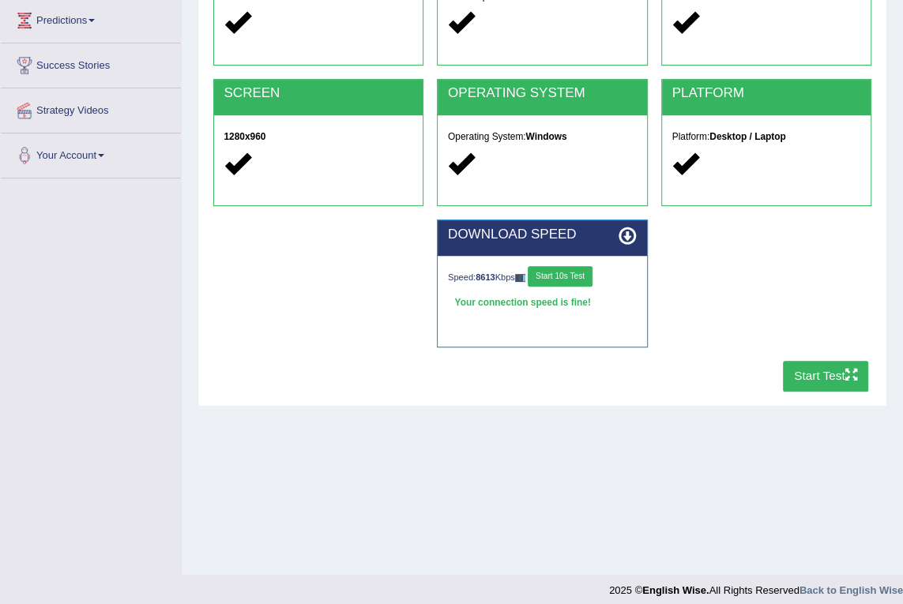
click at [828, 369] on button "Start Test" at bounding box center [826, 376] width 86 height 31
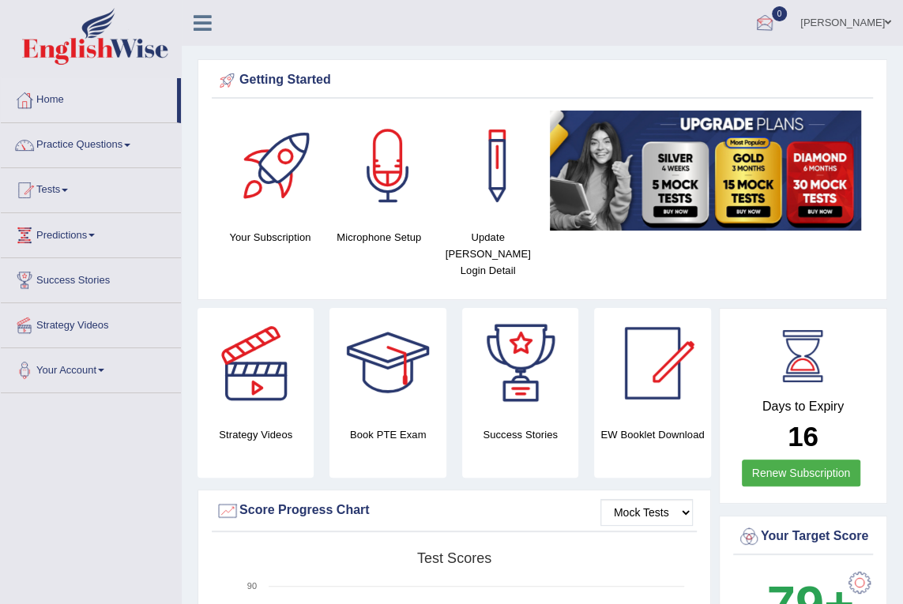
click at [864, 13] on link "Nicolas Delgado" at bounding box center [845, 20] width 114 height 41
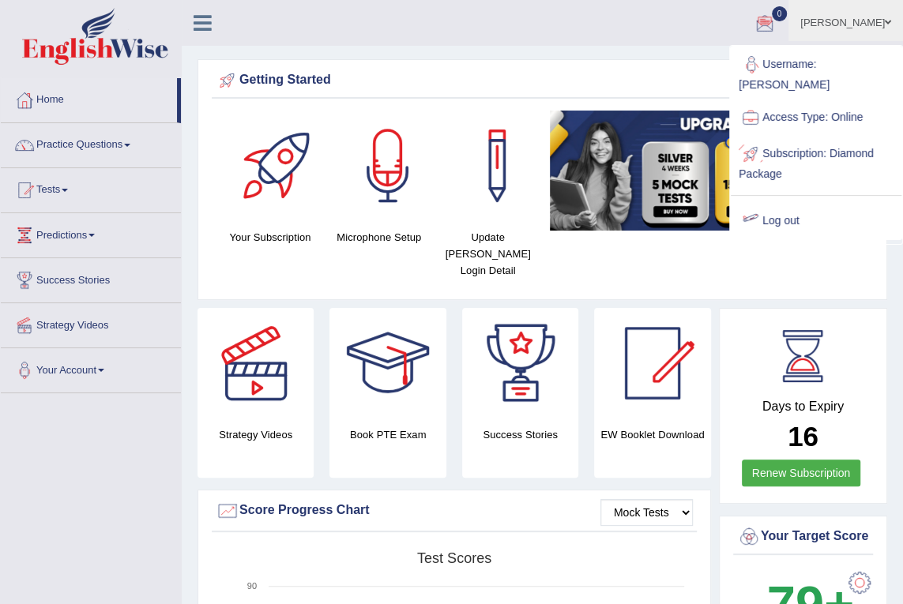
click at [787, 203] on link "Log out" at bounding box center [815, 221] width 171 height 36
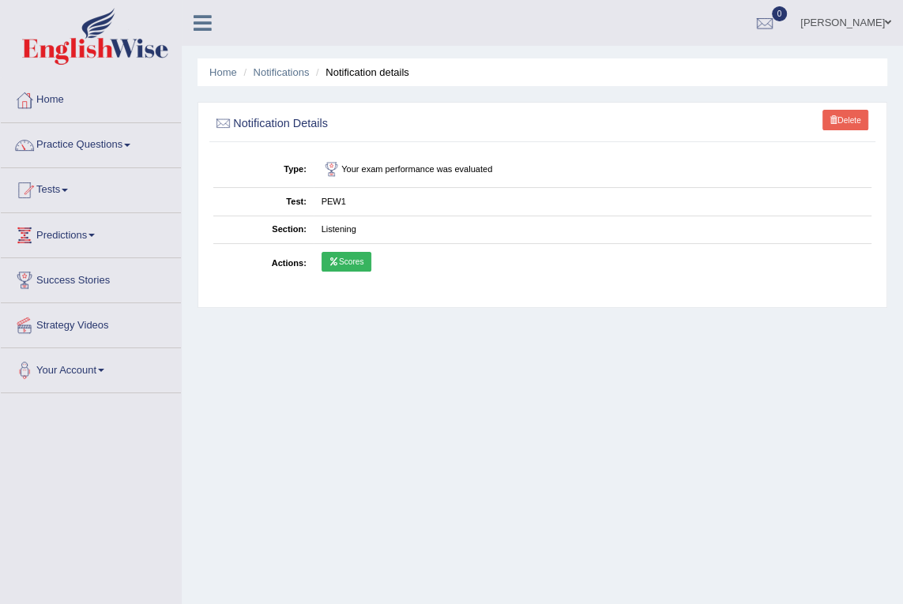
click at [884, 20] on span at bounding box center [887, 22] width 6 height 10
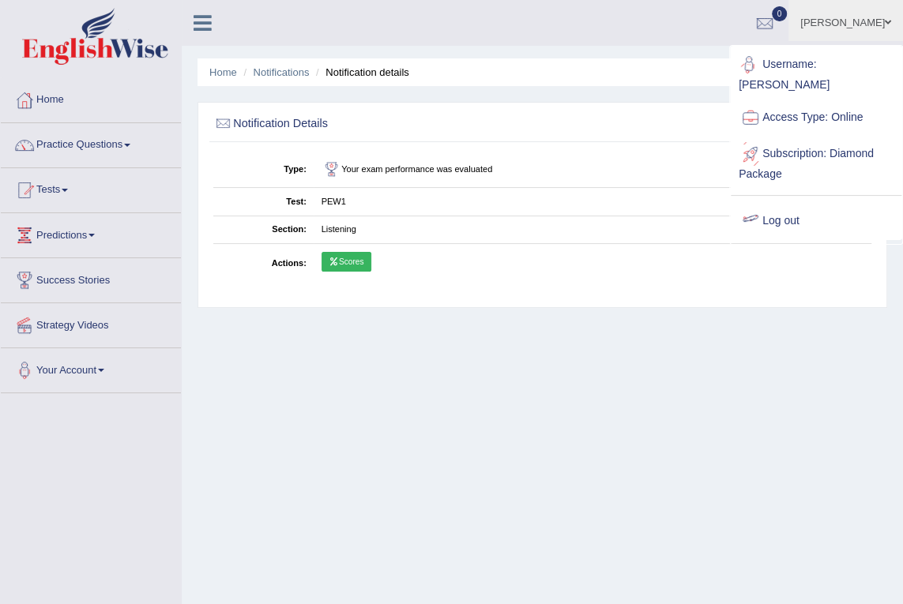
click at [796, 203] on link "Log out" at bounding box center [815, 221] width 171 height 36
